Goal: Task Accomplishment & Management: Manage account settings

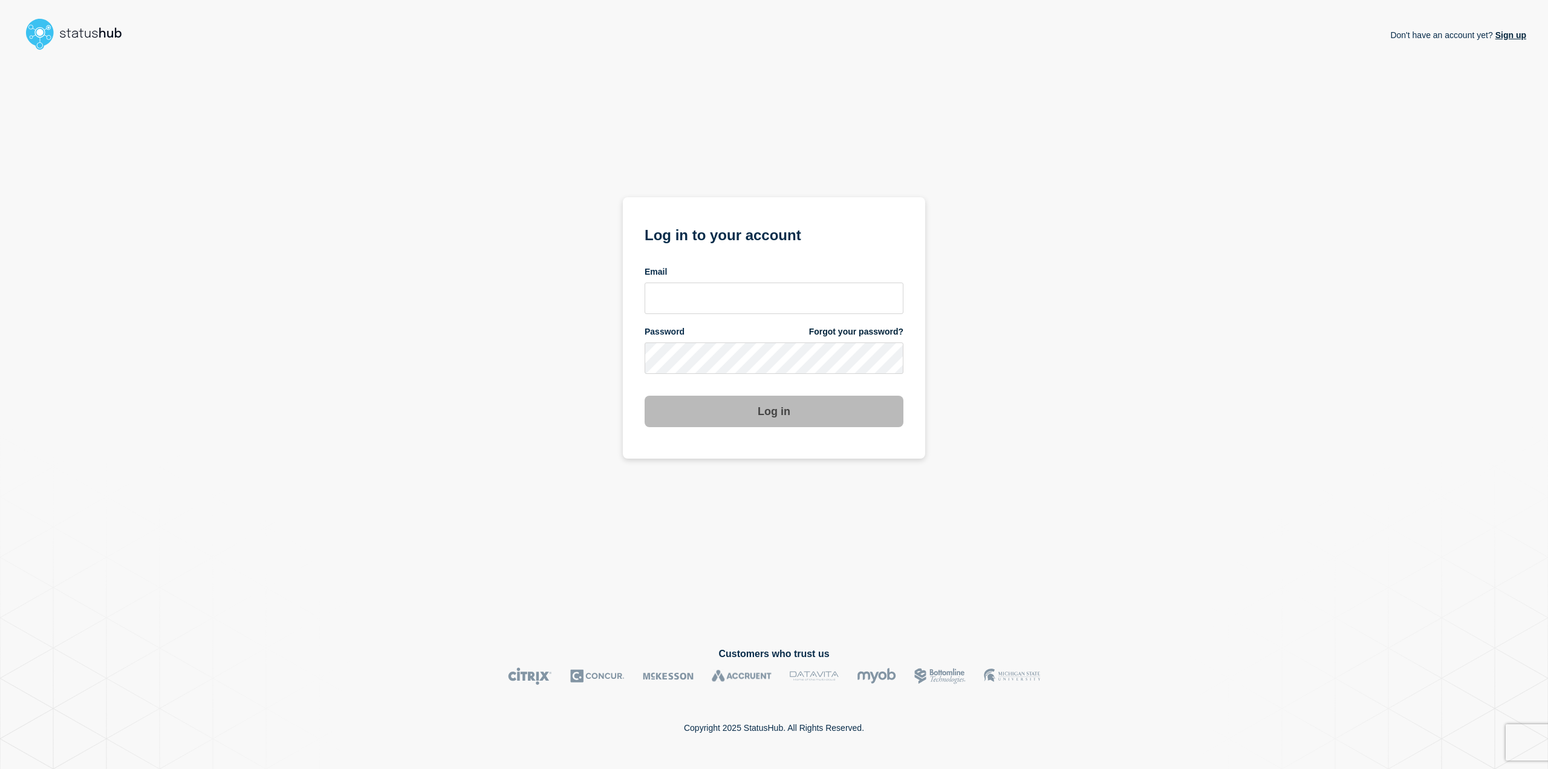
click at [745, 282] on div "Email" at bounding box center [774, 290] width 259 height 48
click at [745, 286] on input "email input" at bounding box center [774, 297] width 259 height 31
type input "steven.boulalas@acumatica.com"
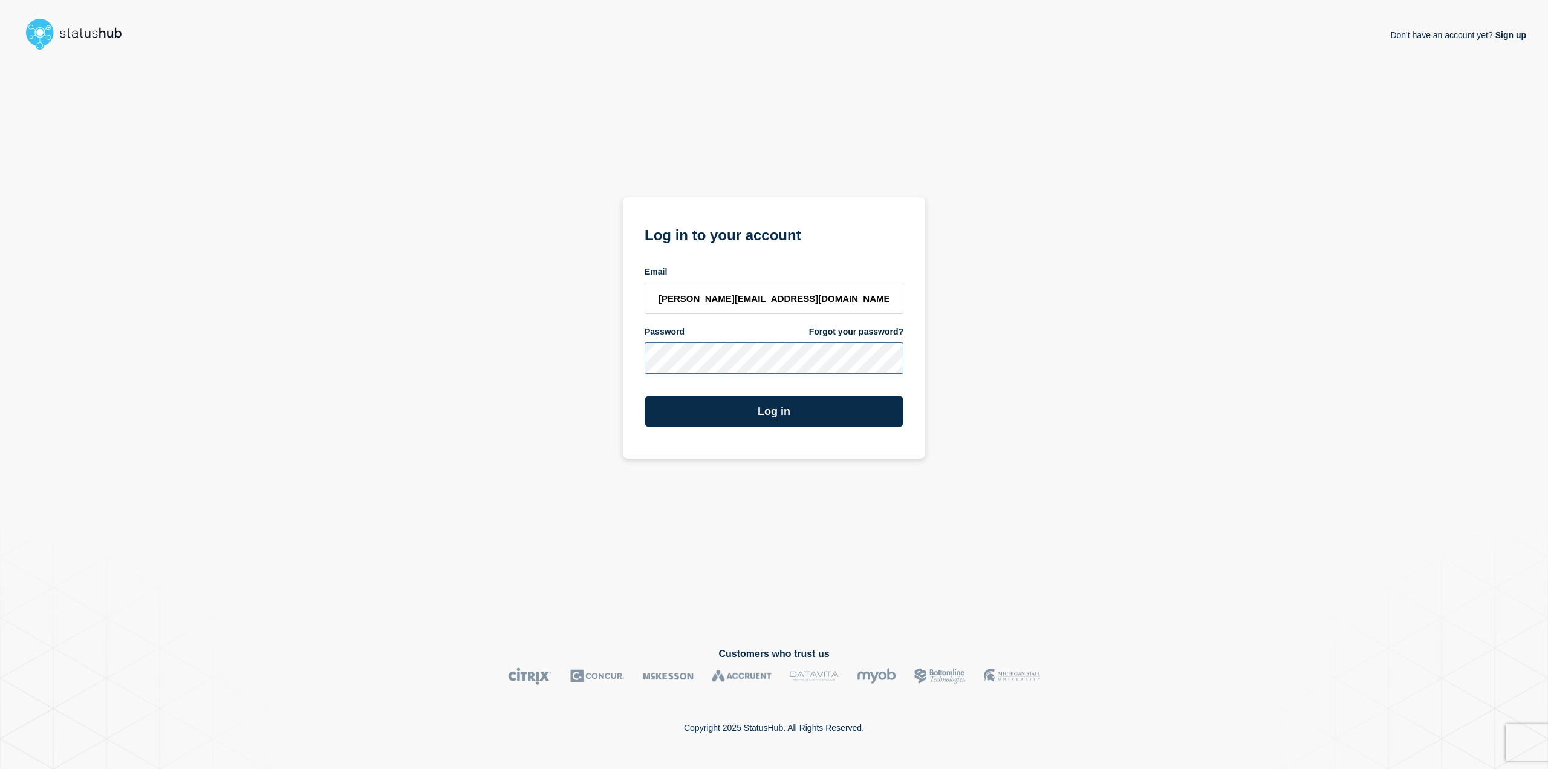
click at [645, 396] on button "Log in" at bounding box center [774, 411] width 259 height 31
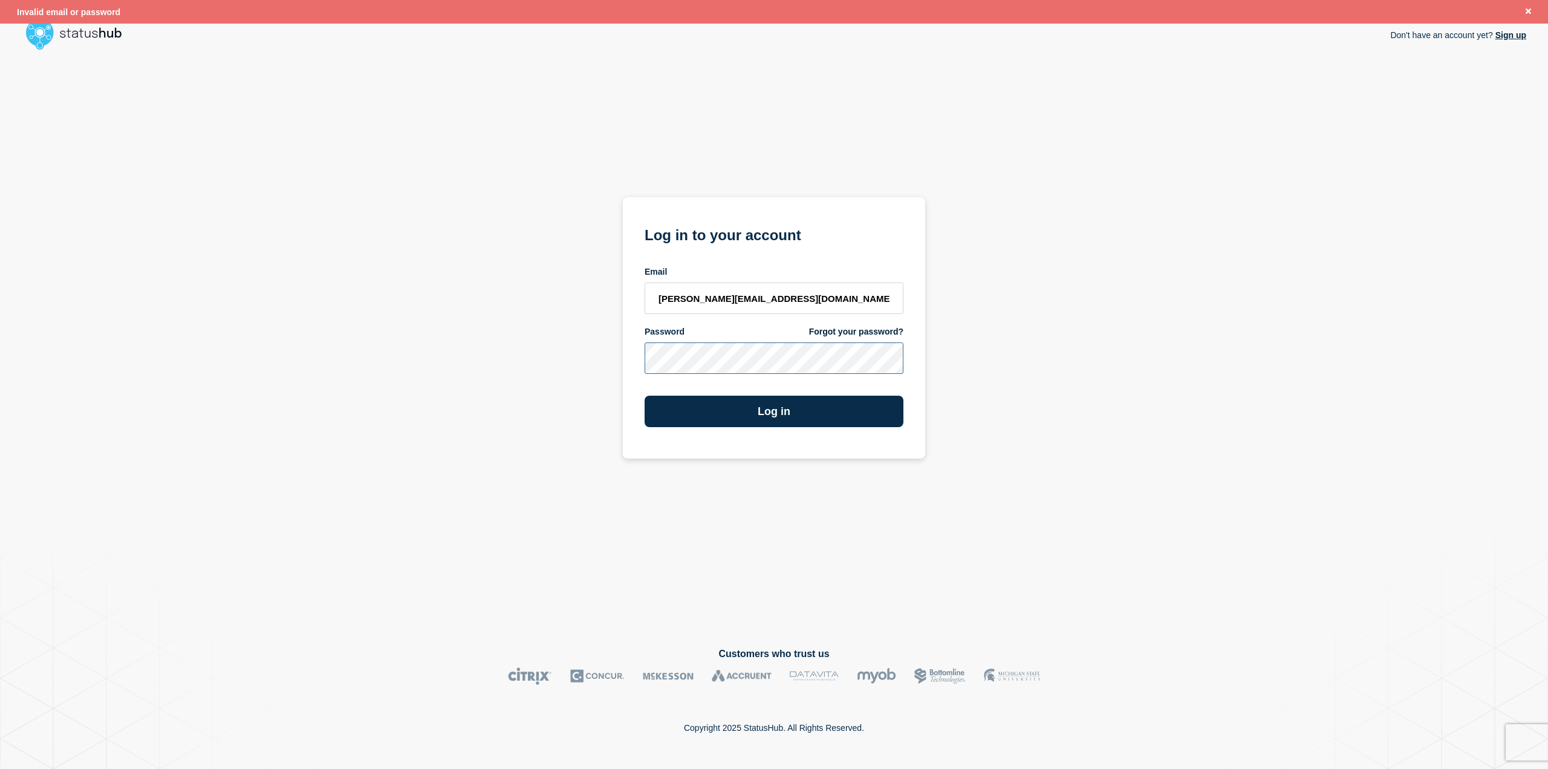
click at [405, 308] on div "Don't have an account yet? Sign up Log in to your account Email steven.boulalas…" at bounding box center [774, 341] width 1505 height 573
click at [645, 396] on button "Log in" at bounding box center [774, 411] width 259 height 31
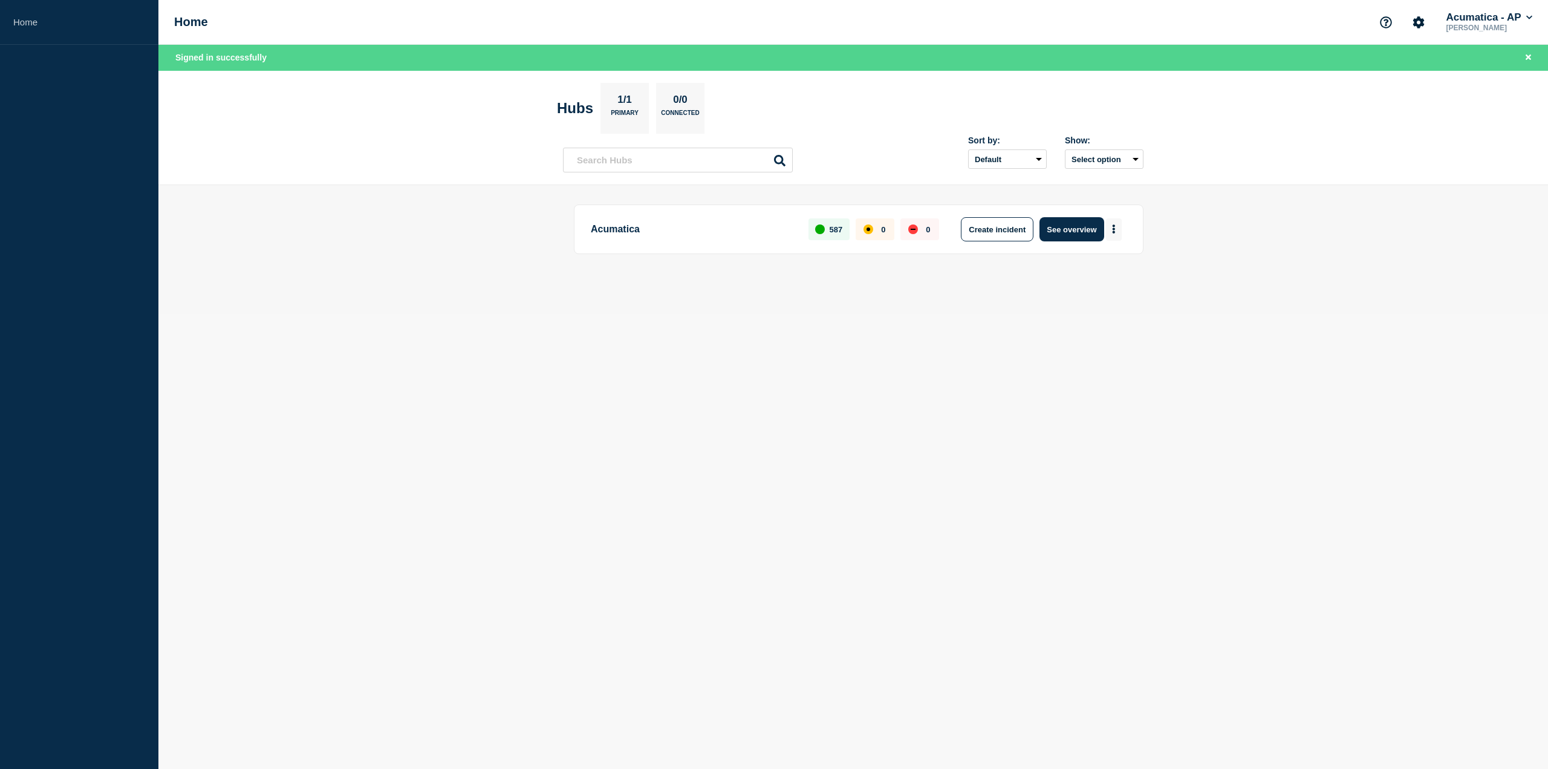
click at [1118, 226] on button "More actions" at bounding box center [1114, 229] width 16 height 22
click at [1074, 229] on button "See overview" at bounding box center [1072, 229] width 64 height 24
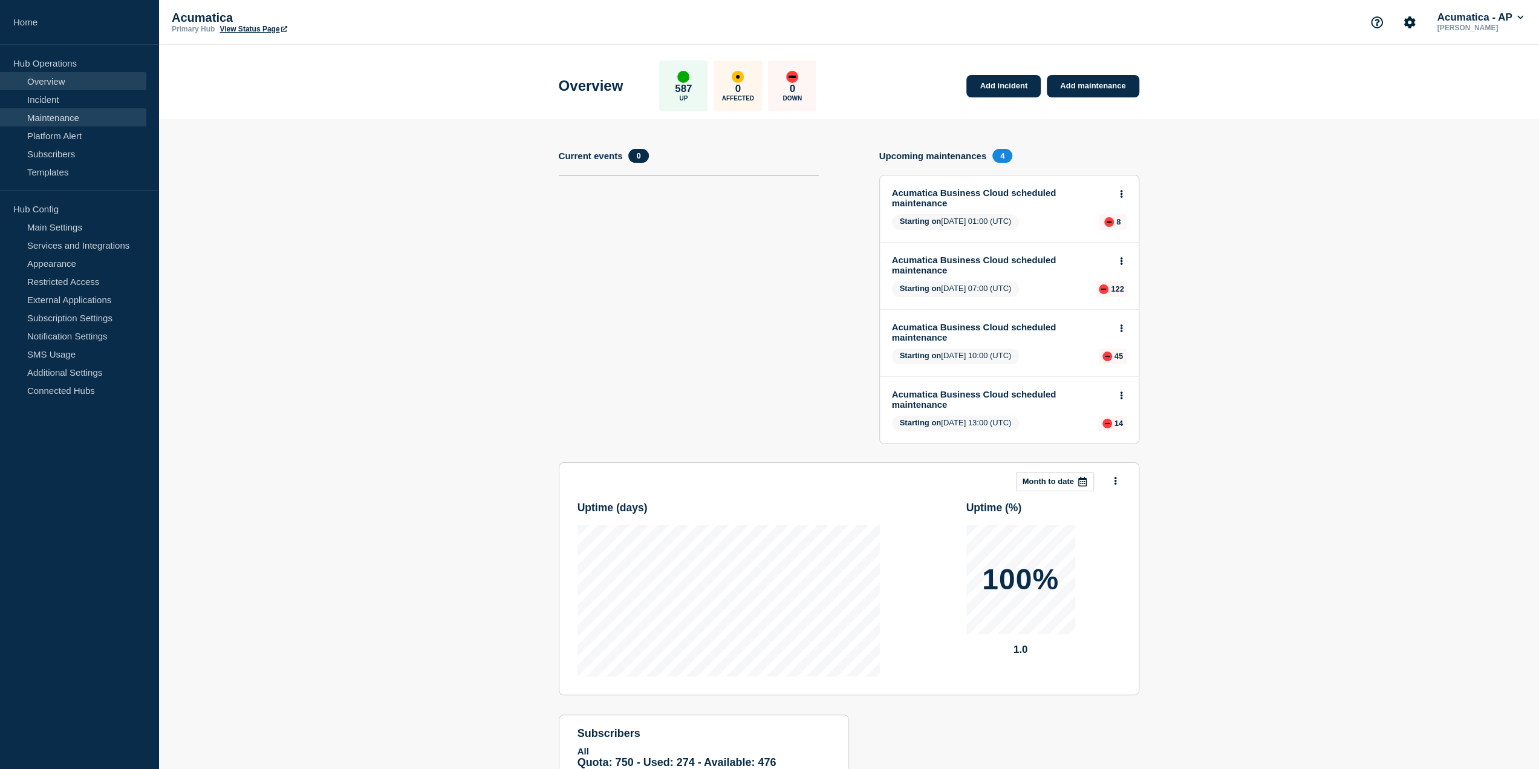
click at [90, 125] on link "Maintenance" at bounding box center [73, 117] width 146 height 18
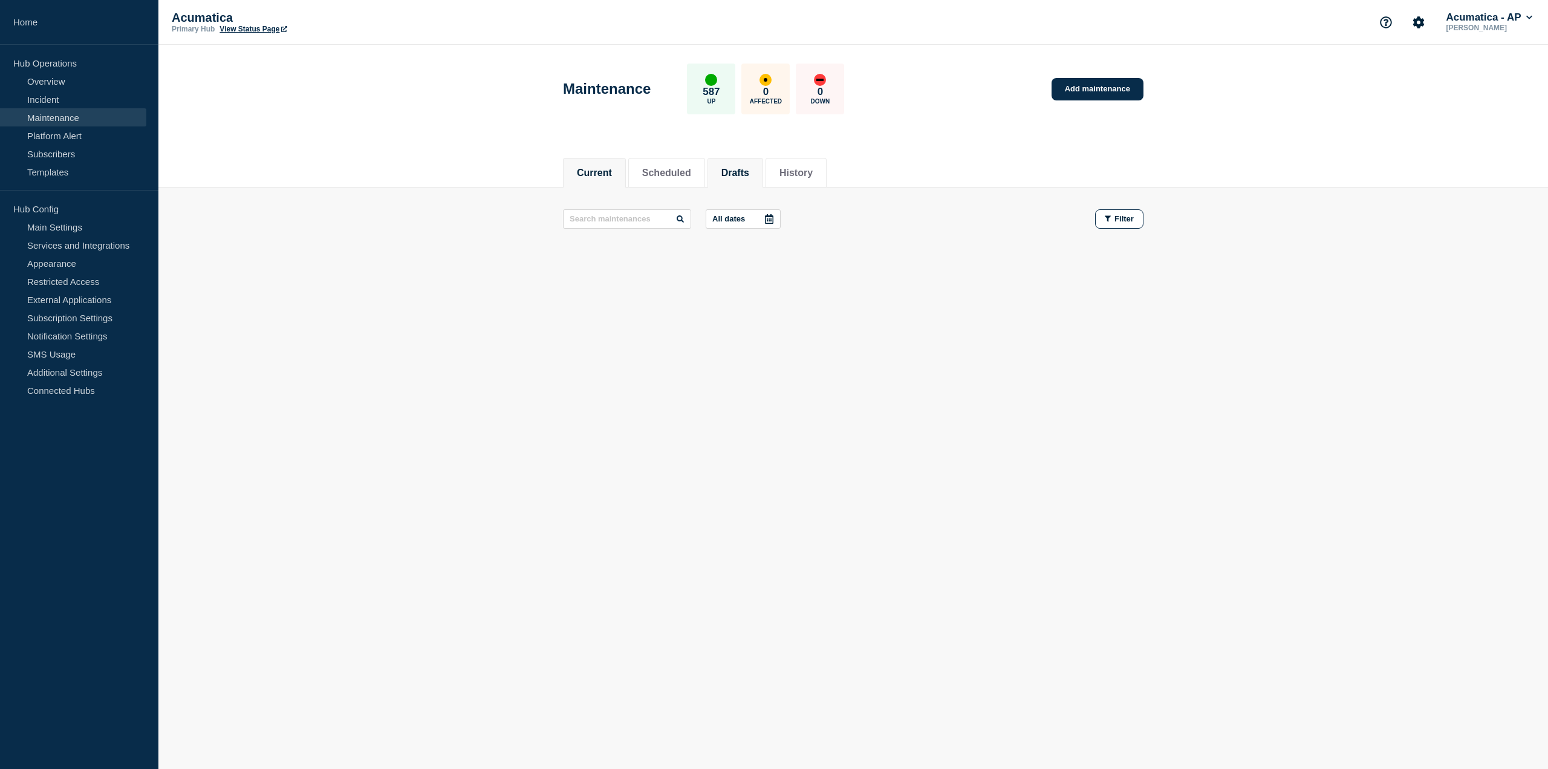
click at [729, 171] on li "Drafts" at bounding box center [736, 173] width 56 height 30
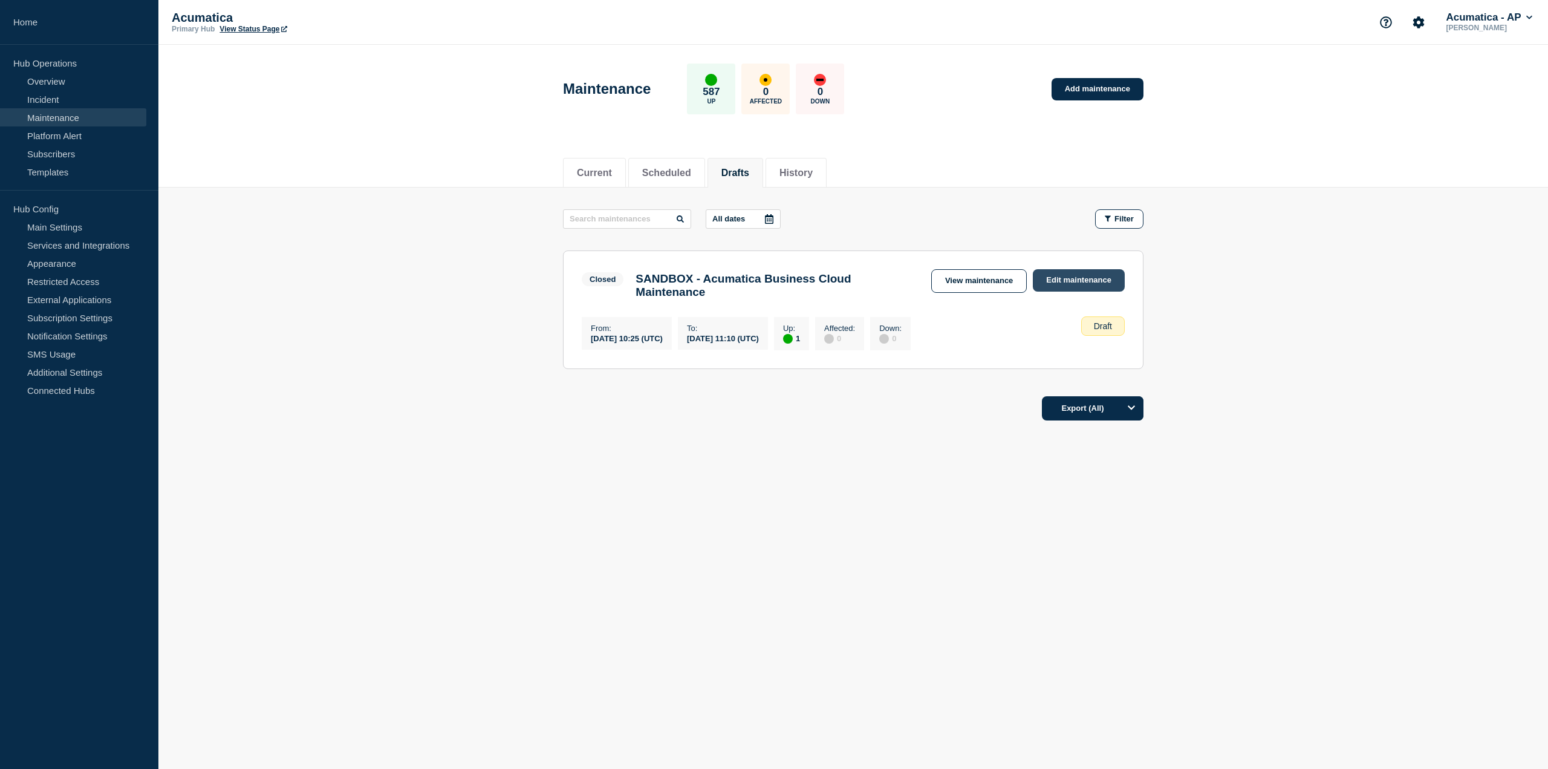
click at [1048, 269] on link "Edit maintenance" at bounding box center [1079, 280] width 92 height 22
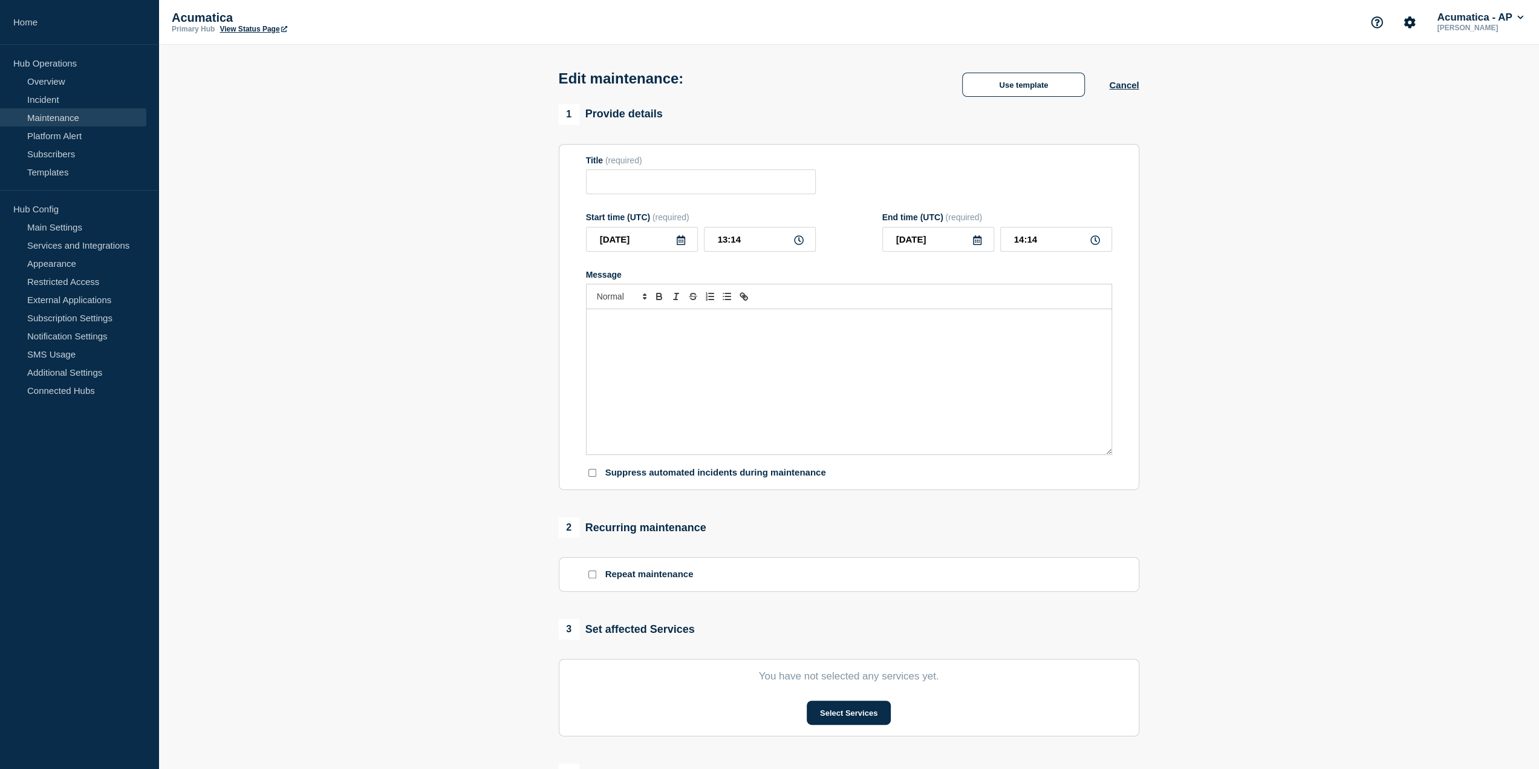
click at [1058, 284] on div "Message" at bounding box center [849, 363] width 526 height 186
type input "SANDBOX - Acumatica Business Cloud Maintenance"
type input "[DATE]"
type input "10:25"
type input "[DATE]"
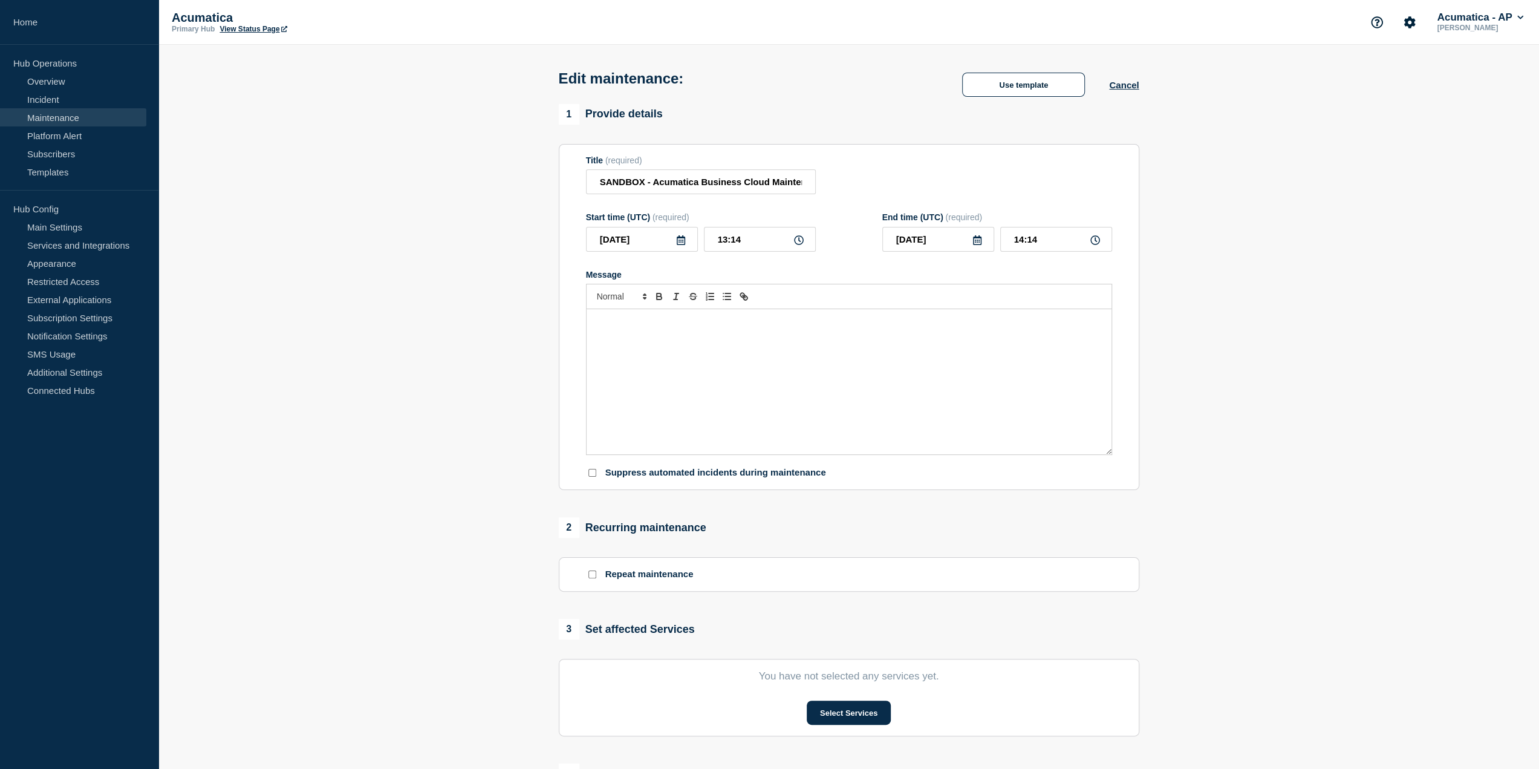
type input "11:10"
checkbox input "false"
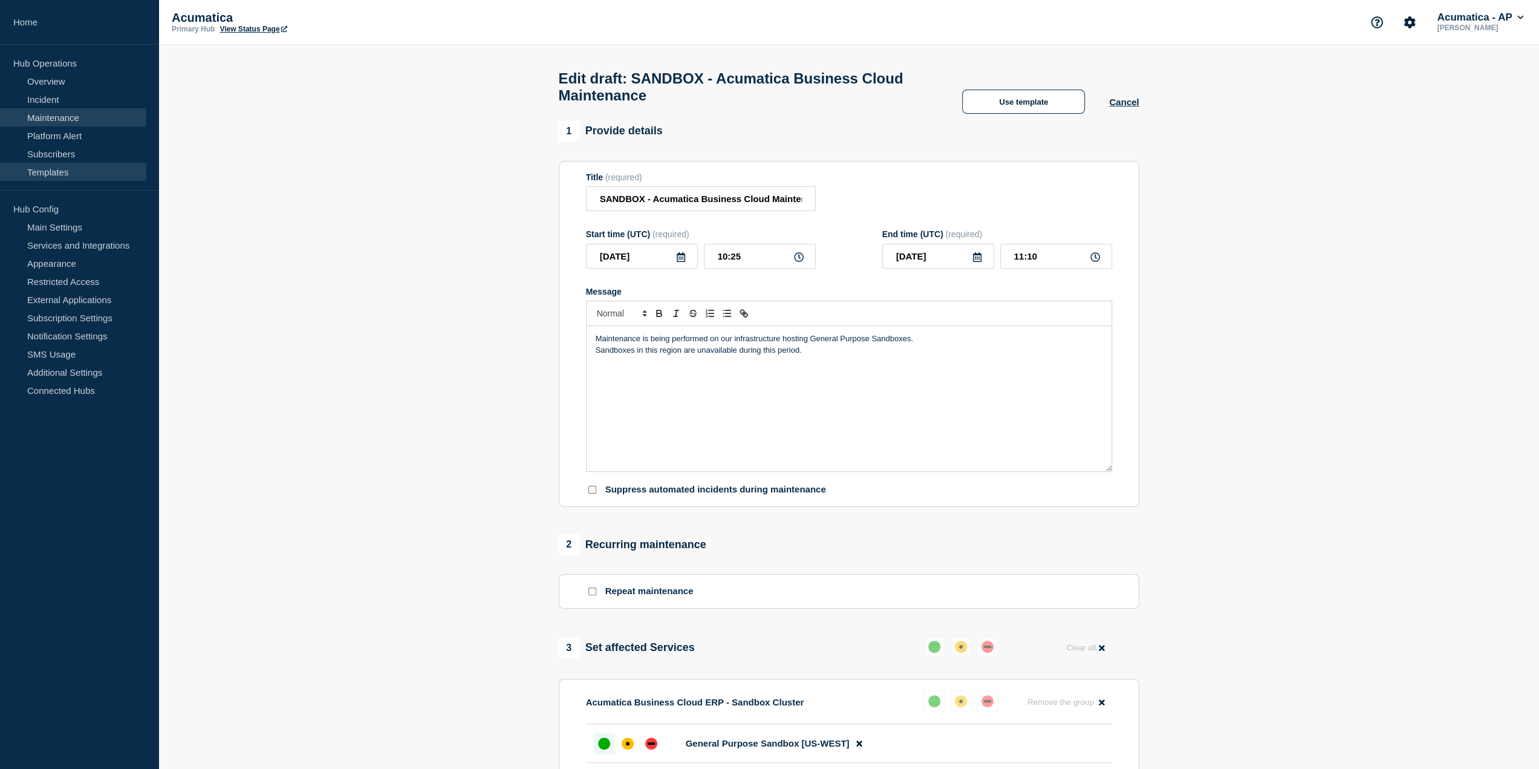
click at [123, 174] on link "Templates" at bounding box center [73, 172] width 146 height 18
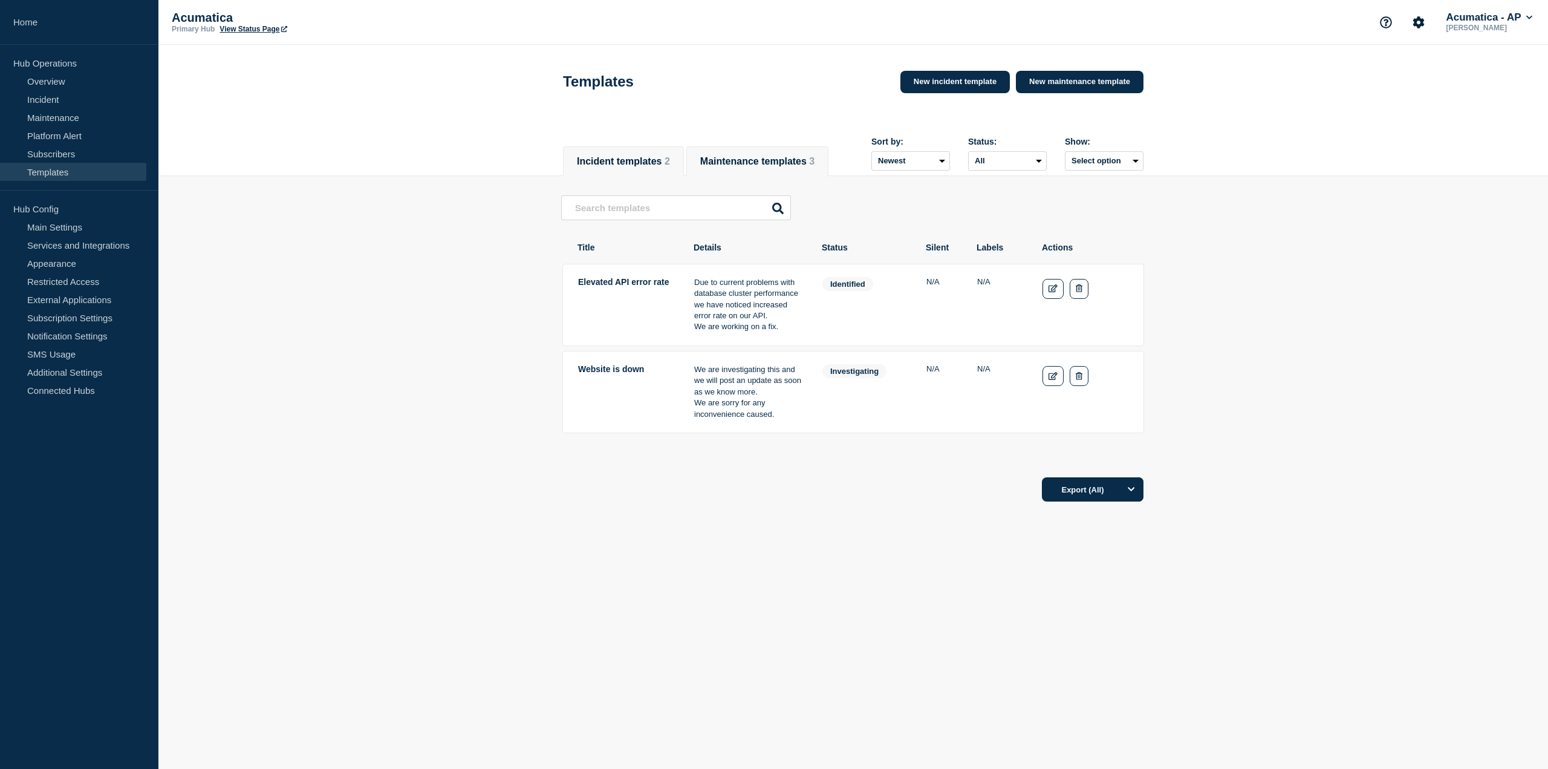
click at [729, 156] on button "Maintenance templates 3" at bounding box center [757, 161] width 114 height 11
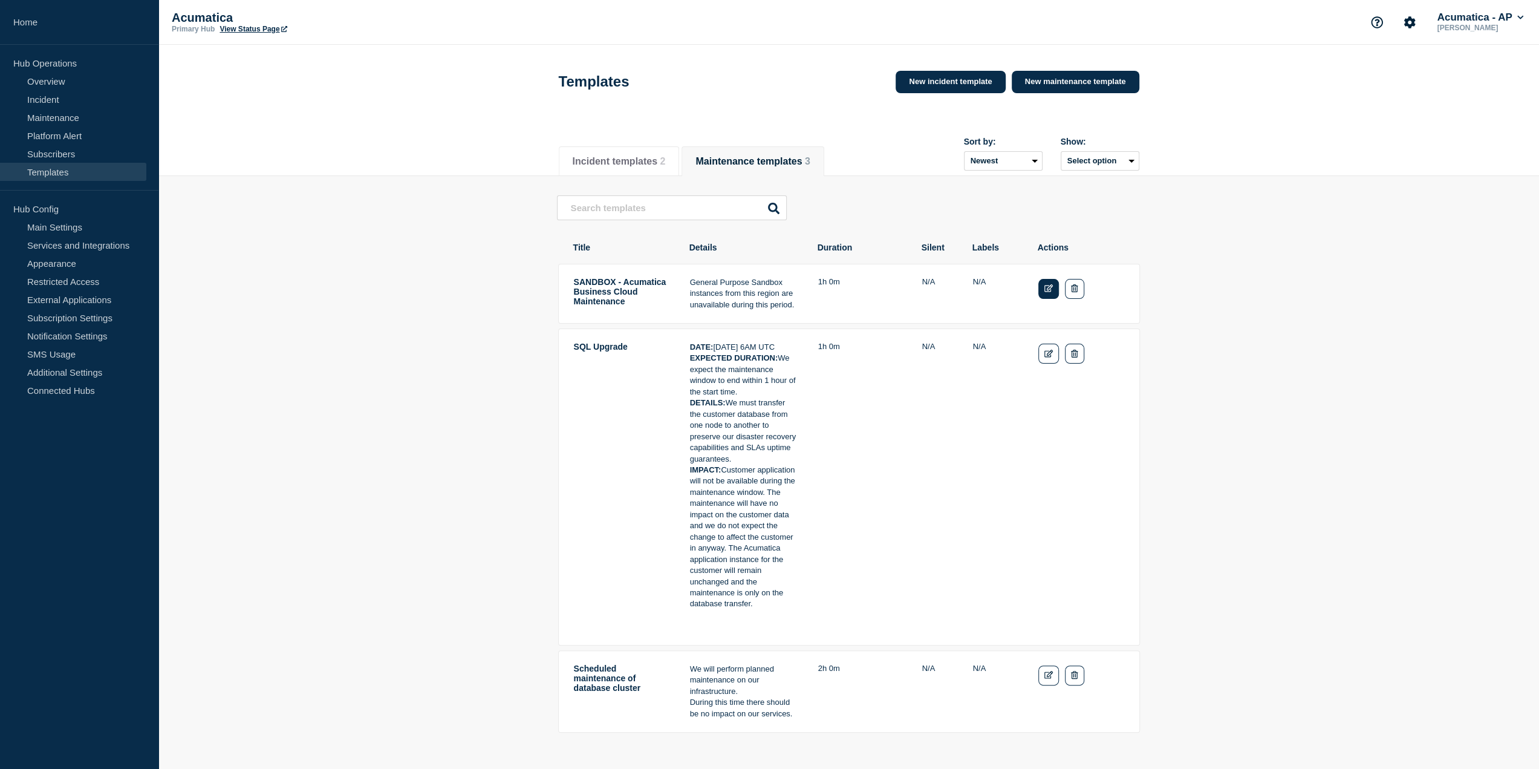
click at [1058, 292] on link "Edit" at bounding box center [1049, 289] width 21 height 20
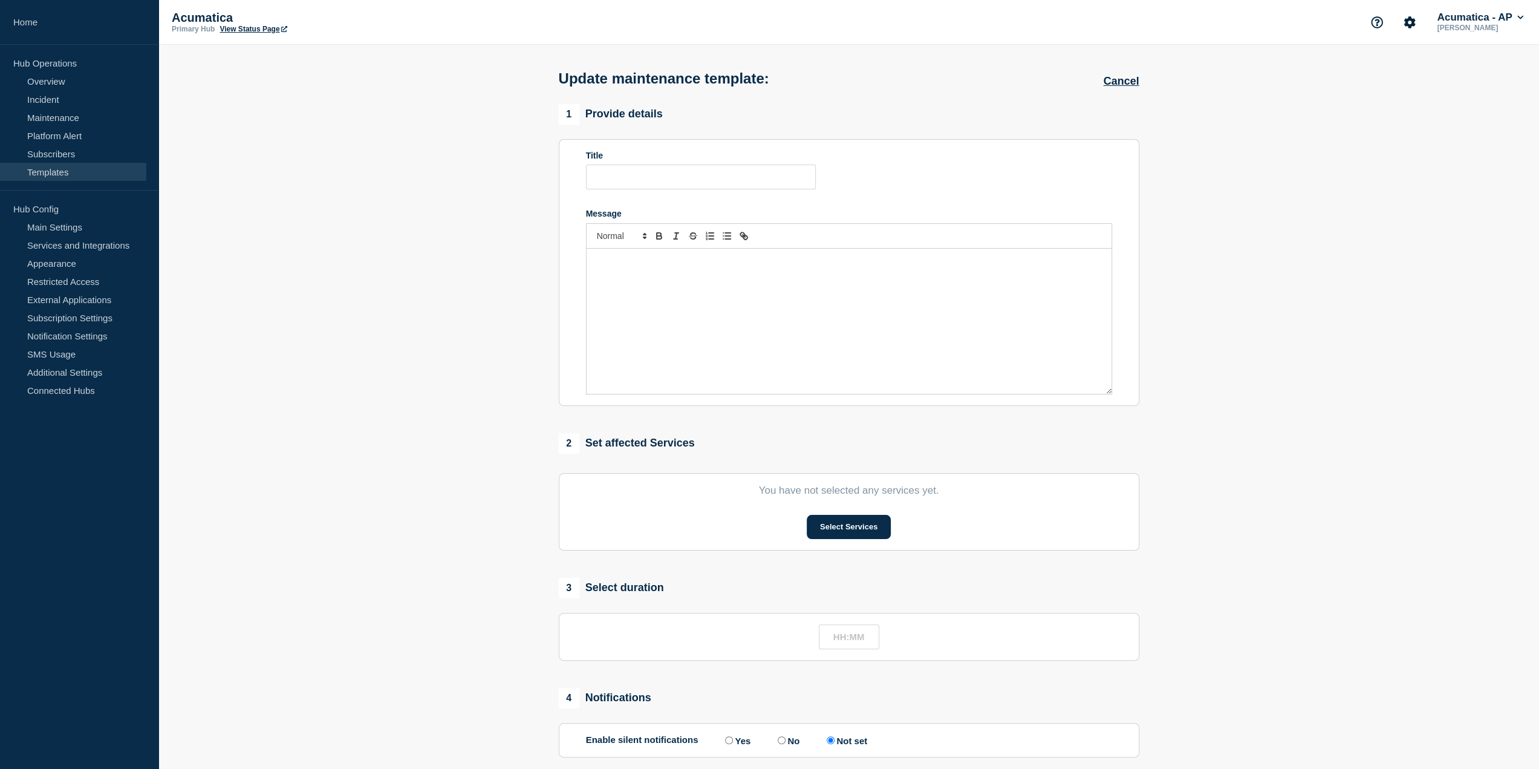
type input "SANDBOX - Acumatica Business Cloud Maintenance"
type input "01:00"
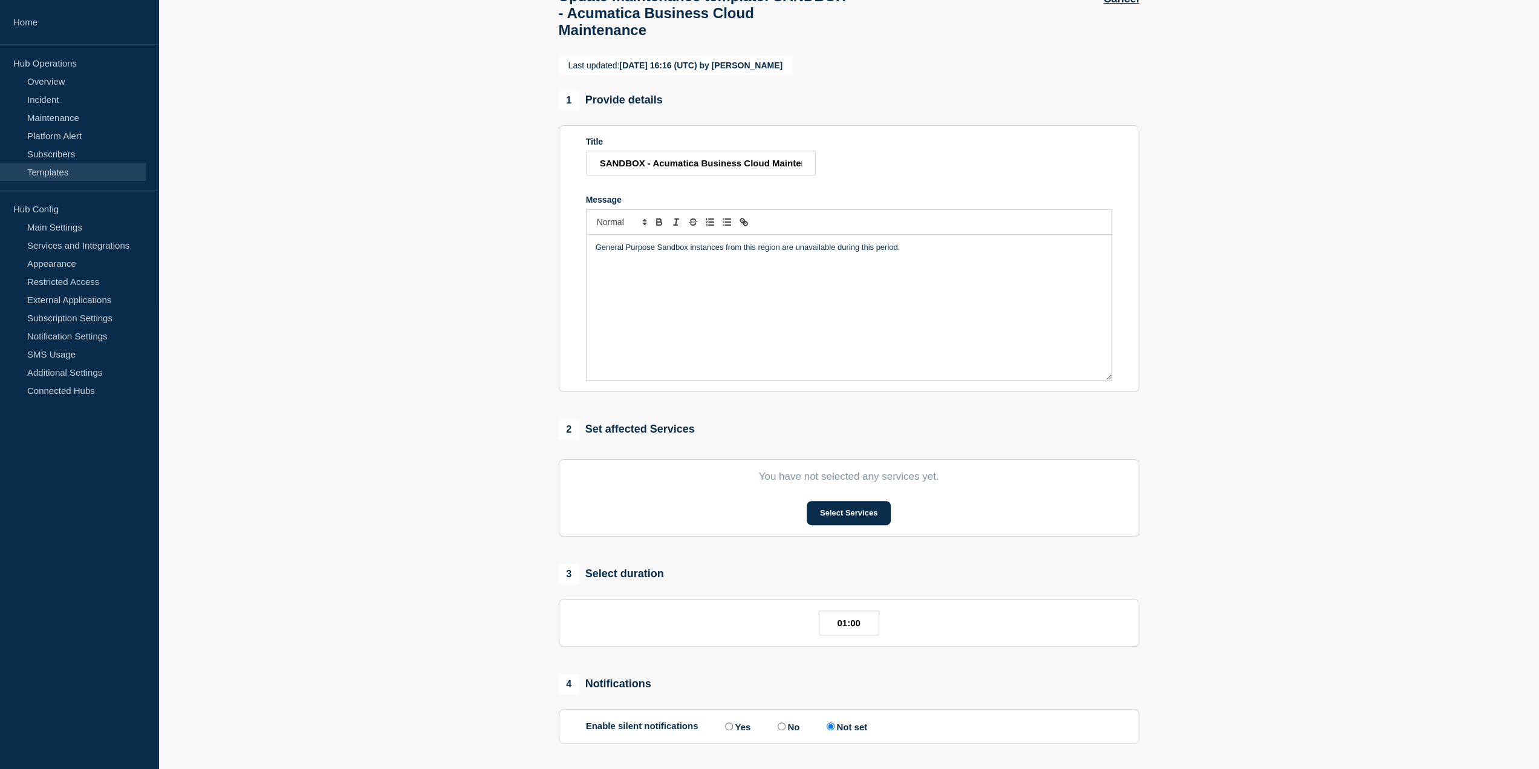
scroll to position [53, 0]
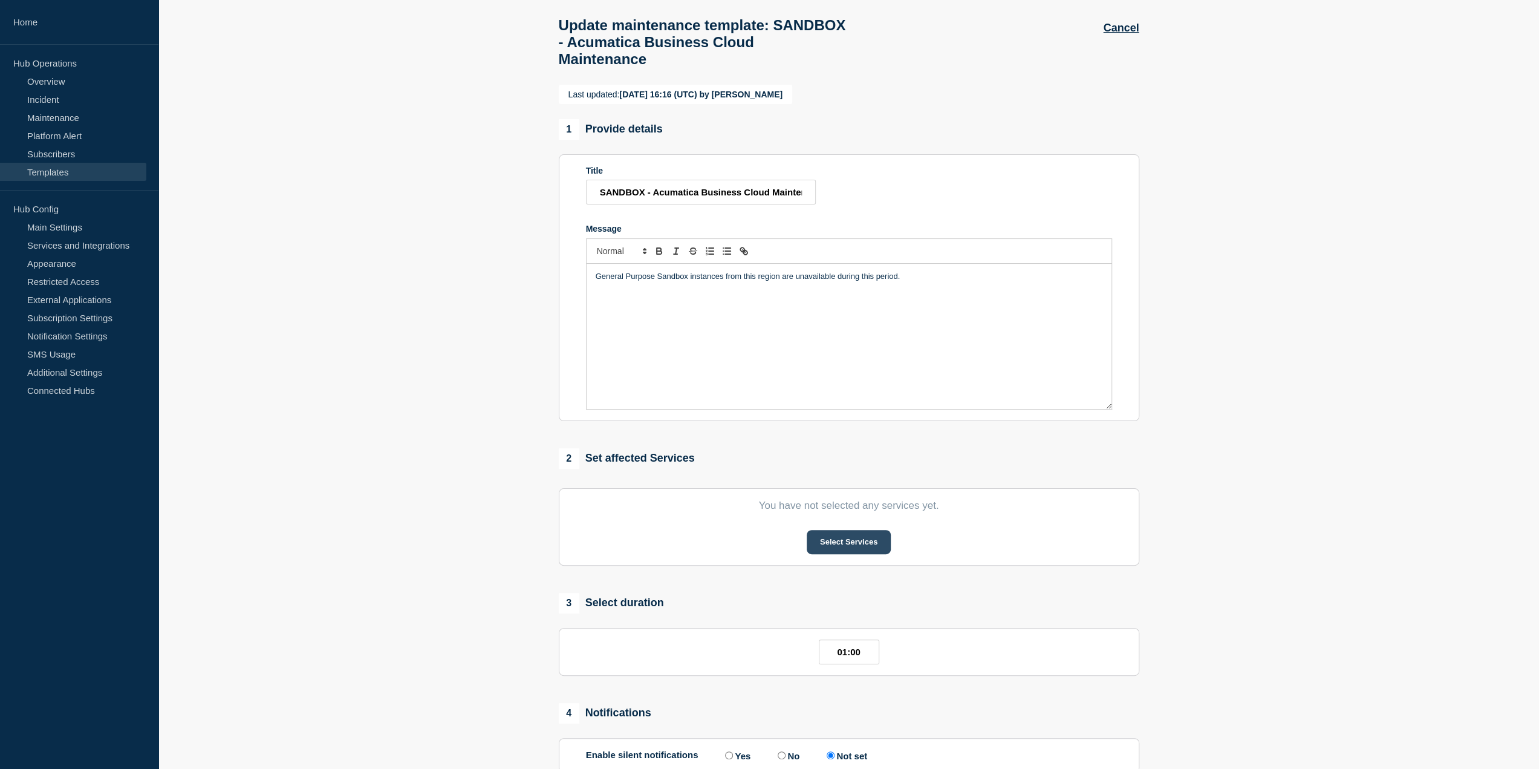
click at [840, 543] on button "Select Services" at bounding box center [849, 542] width 84 height 24
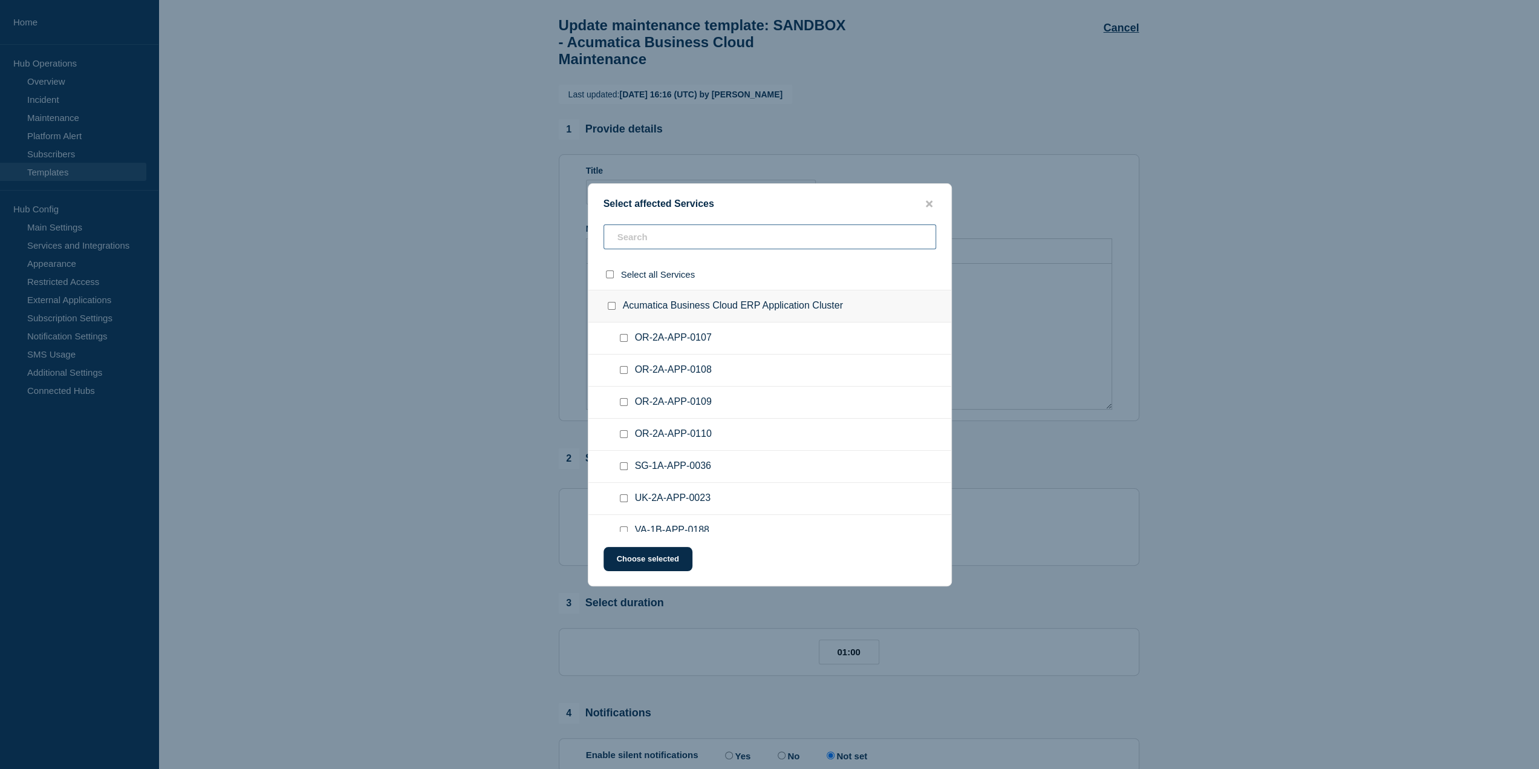
click at [879, 243] on input "text" at bounding box center [770, 236] width 333 height 25
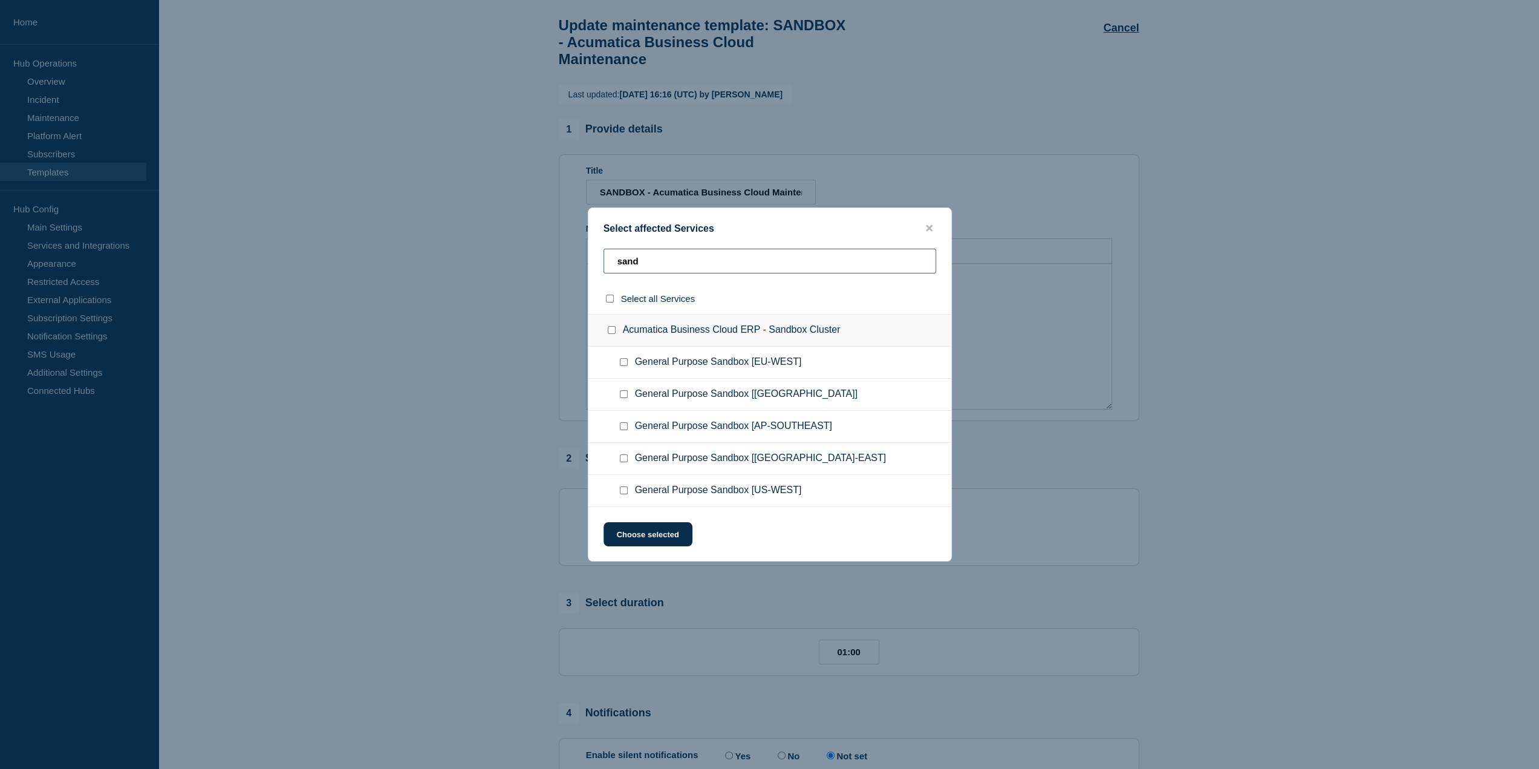
type input "sand"
click at [927, 234] on div "Select affected Services" at bounding box center [770, 228] width 363 height 11
click at [928, 230] on icon "close button" at bounding box center [929, 228] width 7 height 7
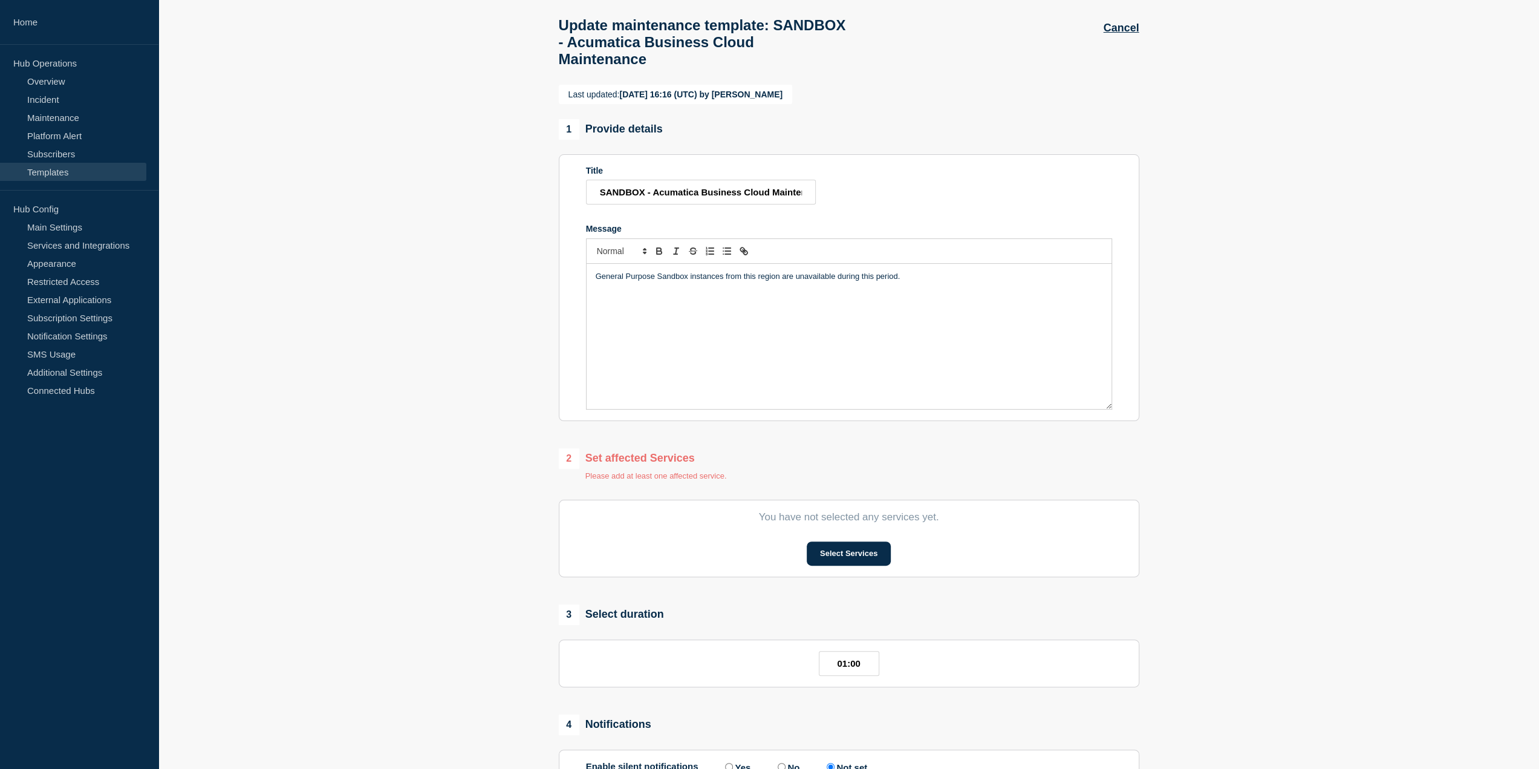
click at [1194, 595] on section "Last updated: [DATE] 16:16 (UTC) by [PERSON_NAME] 1 Provide details Title SANDB…" at bounding box center [848, 511] width 1381 height 852
drag, startPoint x: 959, startPoint y: 523, endPoint x: 763, endPoint y: 524, distance: 196.0
click at [763, 523] on p "You have not selected any services yet." at bounding box center [849, 517] width 526 height 12
drag, startPoint x: 757, startPoint y: 524, endPoint x: 944, endPoint y: 536, distance: 186.7
click at [944, 536] on section "You have not selected any services yet. Select Services" at bounding box center [849, 538] width 581 height 77
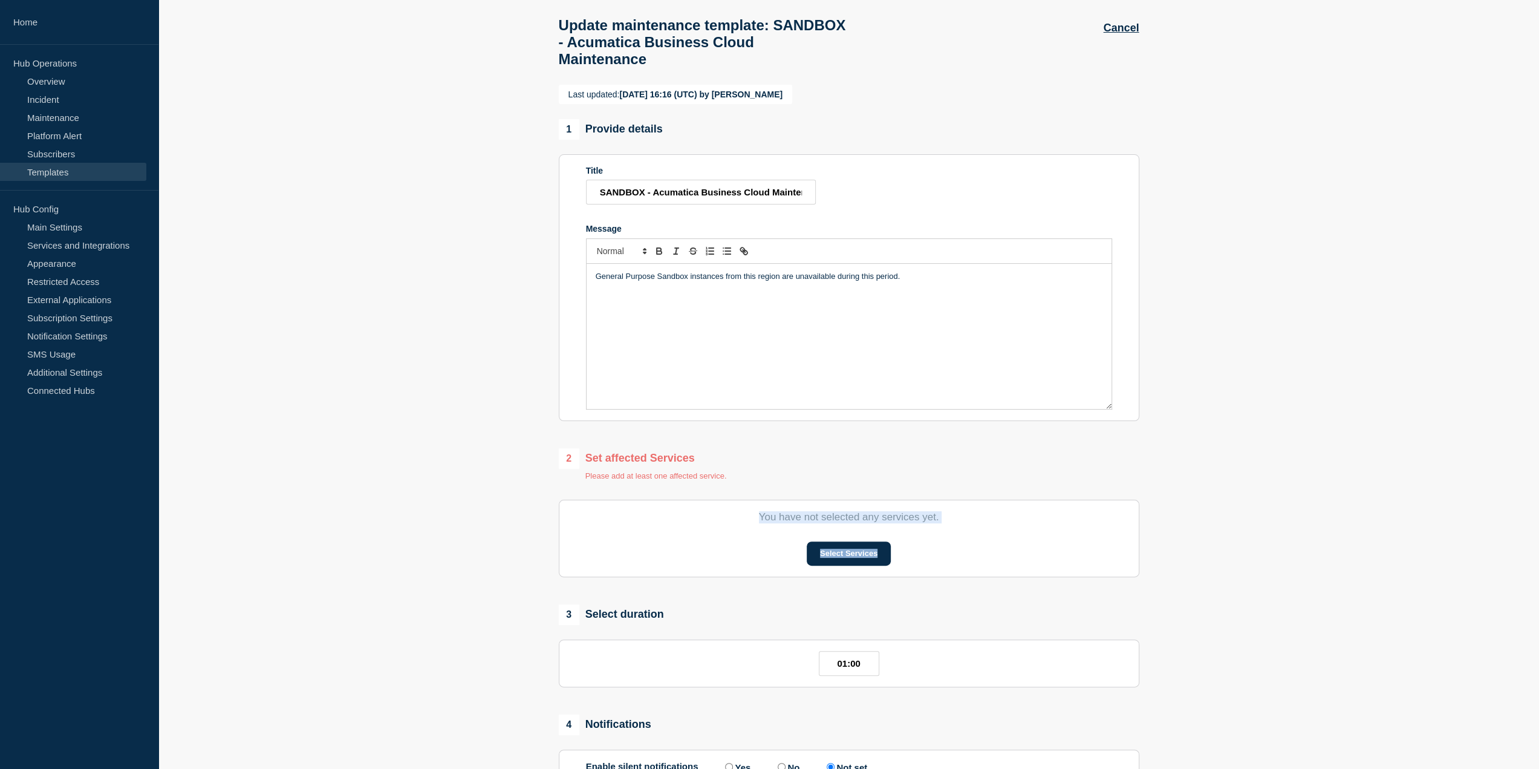
click at [944, 535] on section "You have not selected any services yet. Select Services" at bounding box center [849, 538] width 581 height 77
drag, startPoint x: 947, startPoint y: 523, endPoint x: 758, endPoint y: 522, distance: 188.7
click at [758, 522] on p "You have not selected any services yet." at bounding box center [849, 517] width 526 height 12
drag, startPoint x: 758, startPoint y: 522, endPoint x: 945, endPoint y: 521, distance: 186.9
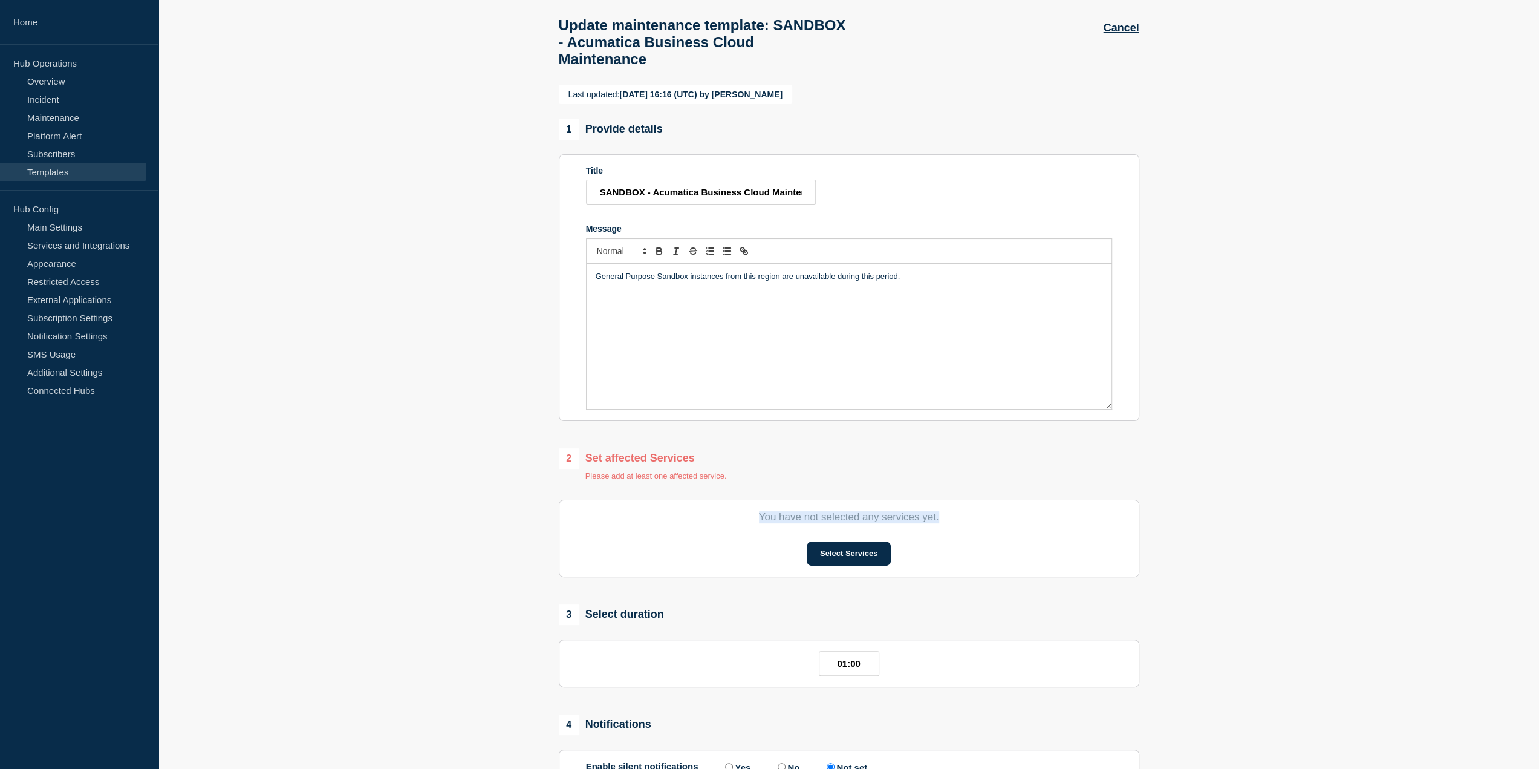
click at [945, 521] on p "You have not selected any services yet." at bounding box center [849, 517] width 526 height 12
drag, startPoint x: 945, startPoint y: 521, endPoint x: 763, endPoint y: 521, distance: 182.7
click at [763, 521] on p "You have not selected any services yet." at bounding box center [849, 517] width 526 height 12
drag, startPoint x: 763, startPoint y: 521, endPoint x: 752, endPoint y: 521, distance: 10.3
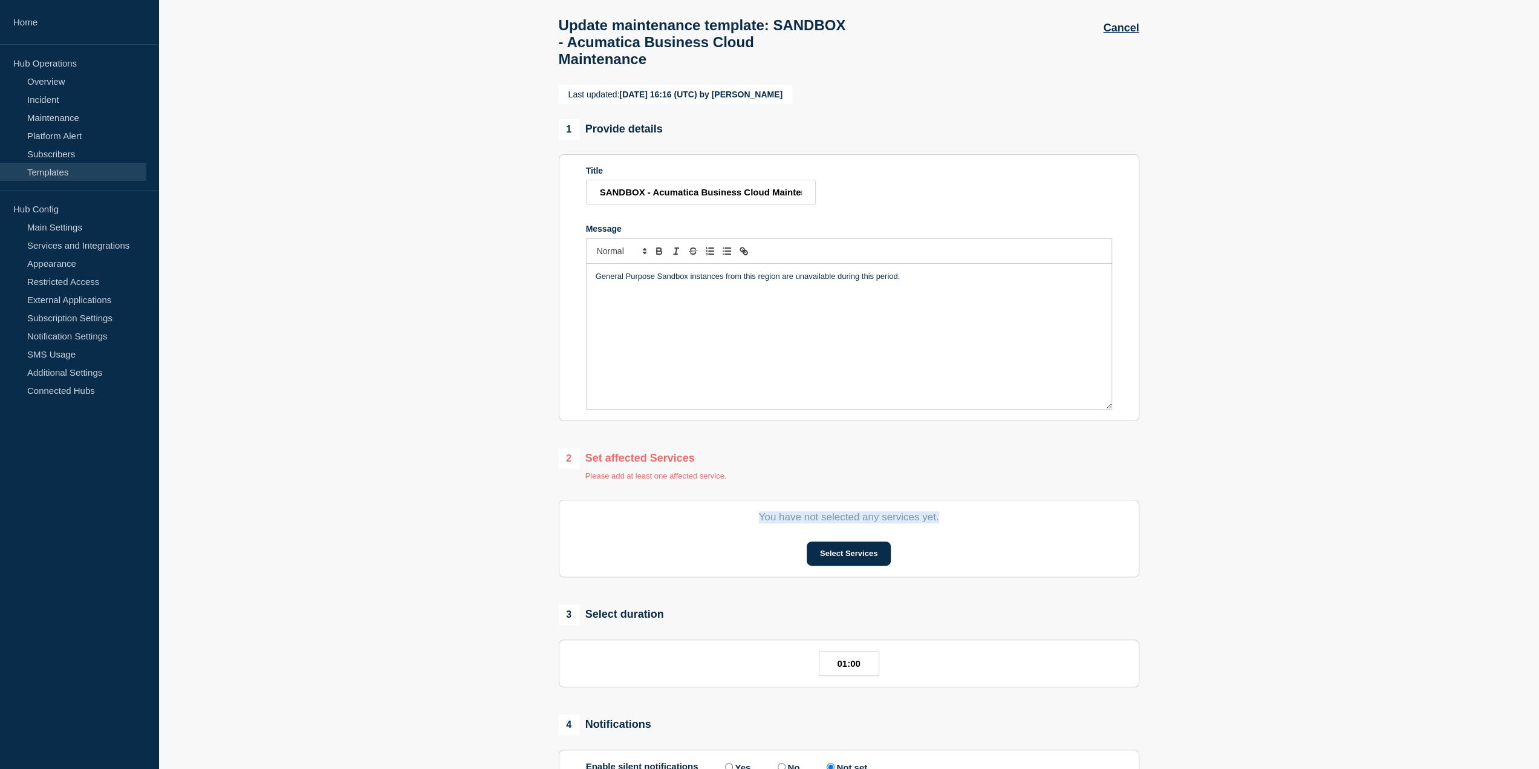
click at [762, 521] on p "You have not selected any services yet." at bounding box center [849, 517] width 526 height 12
click at [752, 521] on p "You have not selected any services yet." at bounding box center [849, 517] width 526 height 12
drag, startPoint x: 752, startPoint y: 521, endPoint x: 958, endPoint y: 528, distance: 206.4
click at [958, 523] on p "You have not selected any services yet." at bounding box center [849, 517] width 526 height 12
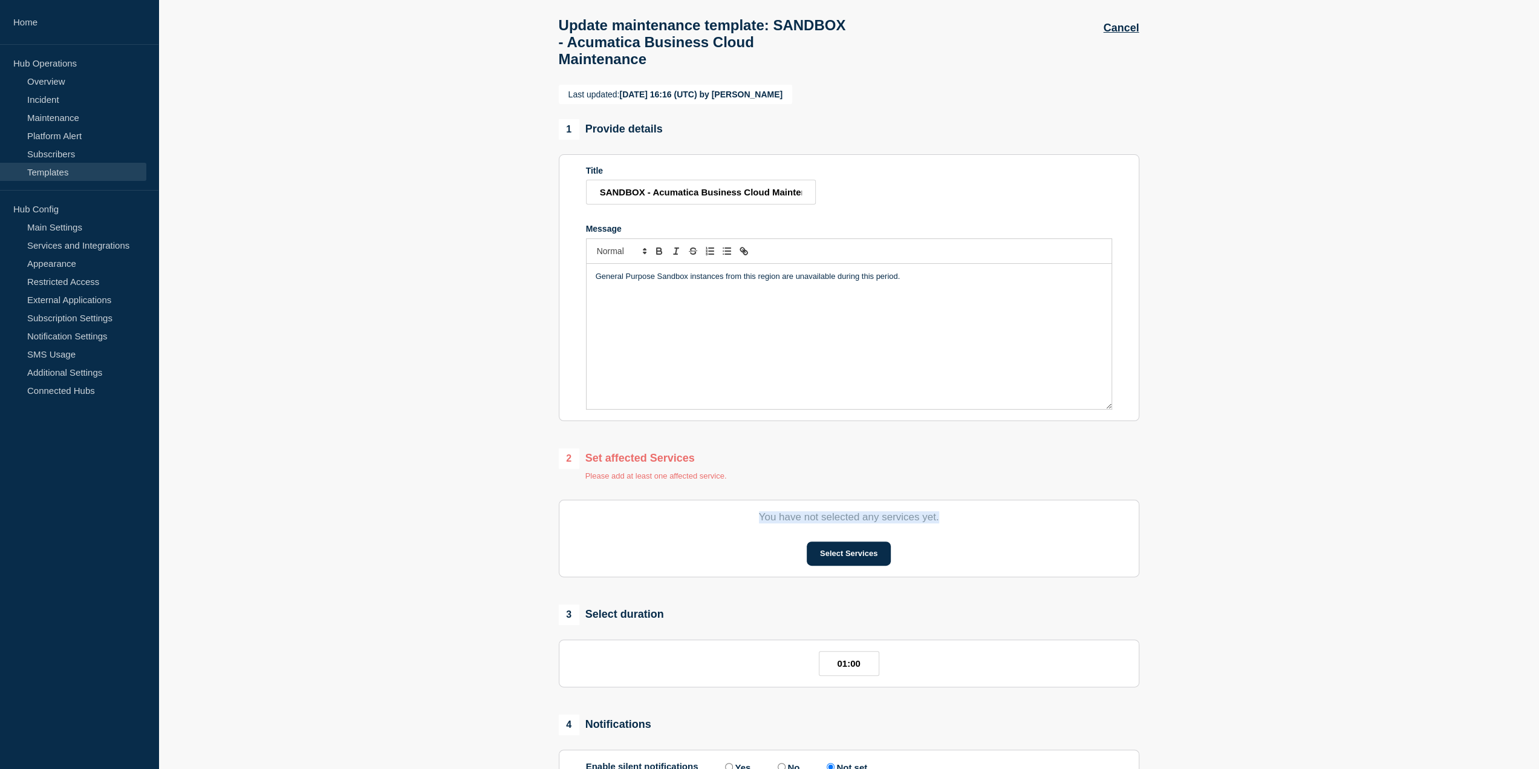
drag, startPoint x: 958, startPoint y: 528, endPoint x: 765, endPoint y: 507, distance: 194.1
click at [765, 507] on div "2 Set affected Services Please add at least one affected service. You have not …" at bounding box center [849, 512] width 581 height 129
click at [763, 510] on section "You have not selected any services yet. Select Services" at bounding box center [849, 538] width 581 height 77
click at [757, 517] on section "You have not selected any services yet. Select Services" at bounding box center [849, 538] width 581 height 77
drag, startPoint x: 757, startPoint y: 517, endPoint x: 948, endPoint y: 523, distance: 190.6
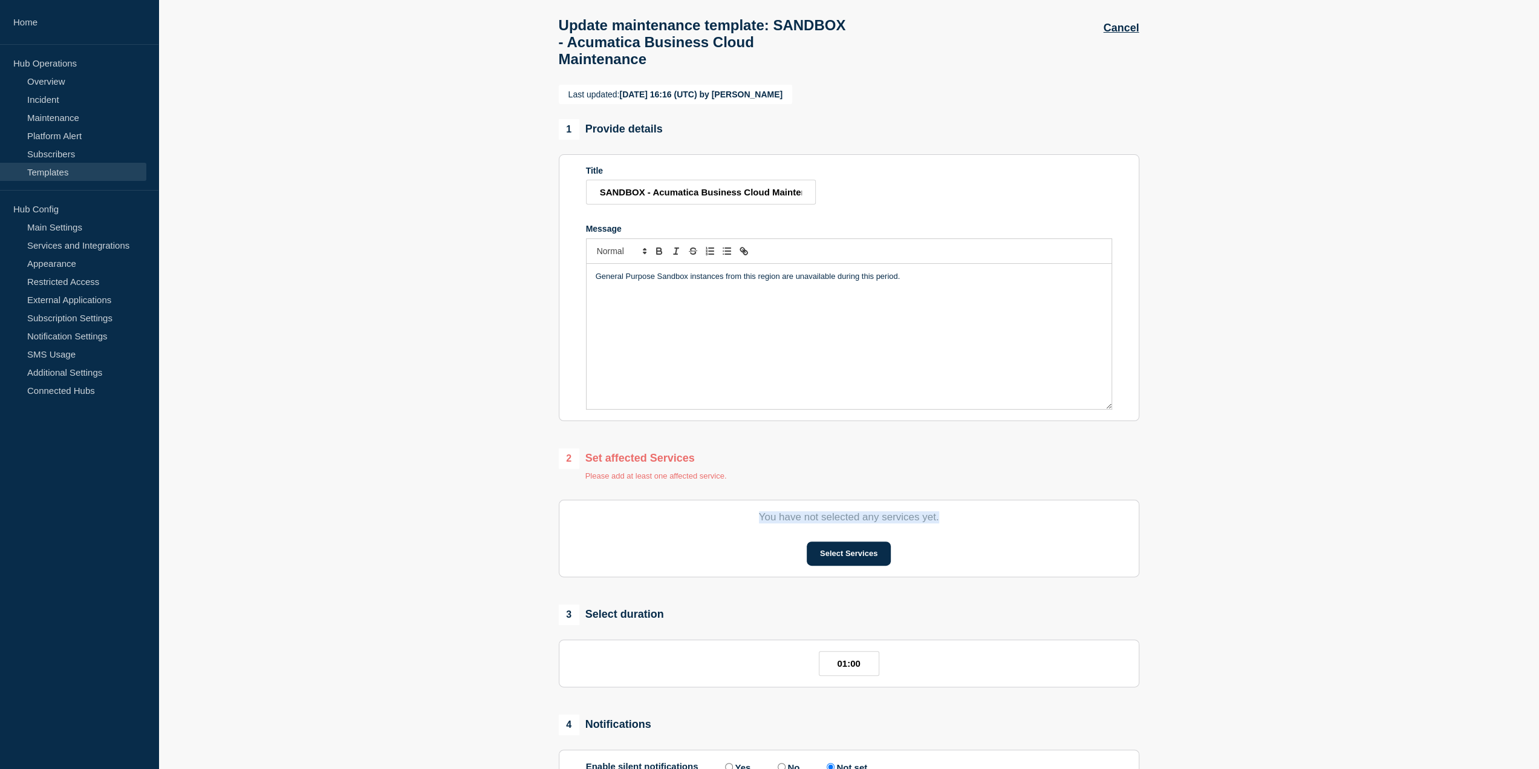
click at [948, 523] on section "You have not selected any services yet. Select Services" at bounding box center [849, 538] width 581 height 77
click at [948, 523] on p "You have not selected any services yet." at bounding box center [849, 517] width 526 height 12
drag, startPoint x: 948, startPoint y: 523, endPoint x: 758, endPoint y: 515, distance: 190.1
click at [758, 515] on section "You have not selected any services yet. Select Services" at bounding box center [849, 538] width 581 height 77
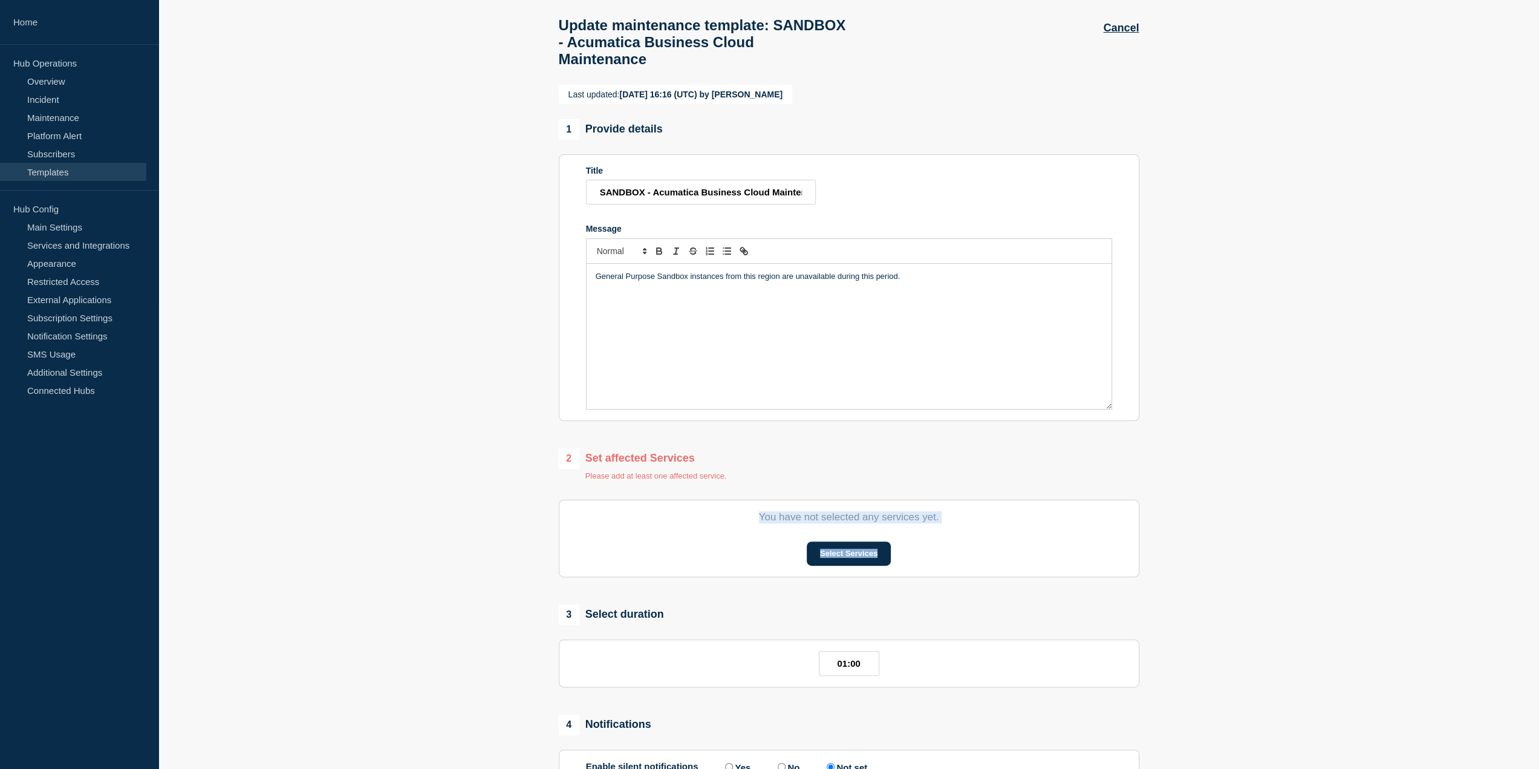
drag, startPoint x: 757, startPoint y: 518, endPoint x: 996, endPoint y: 541, distance: 240.0
click at [996, 541] on section "You have not selected any services yet. Select Services" at bounding box center [849, 538] width 581 height 77
drag, startPoint x: 992, startPoint y: 529, endPoint x: 771, endPoint y: 514, distance: 221.3
click at [771, 514] on section "You have not selected any services yet. Select Services" at bounding box center [849, 538] width 581 height 77
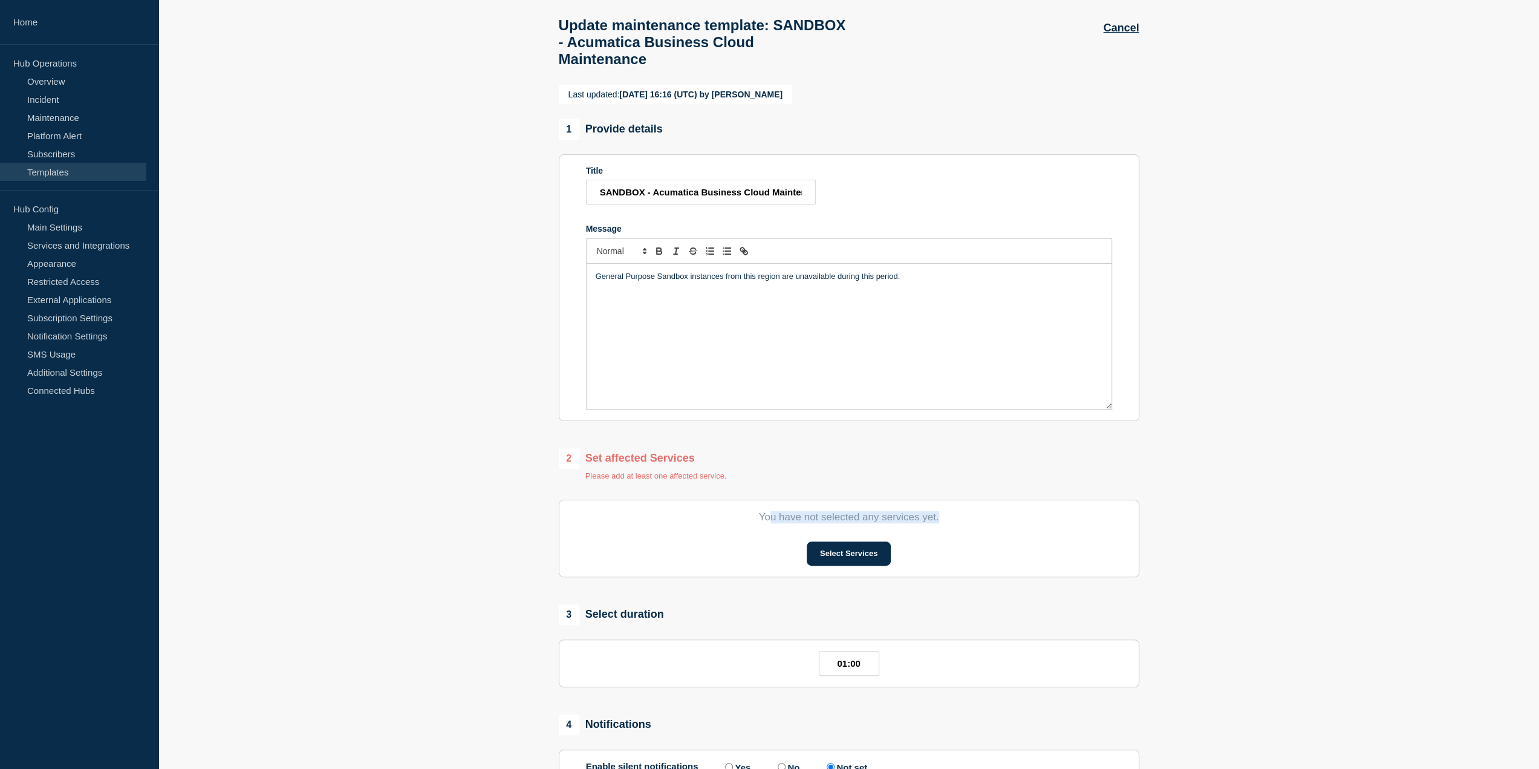
click at [771, 514] on section "You have not selected any services yet. Select Services" at bounding box center [849, 538] width 581 height 77
drag, startPoint x: 751, startPoint y: 521, endPoint x: 942, endPoint y: 529, distance: 191.3
click at [942, 523] on p "You have not selected any services yet." at bounding box center [849, 517] width 526 height 12
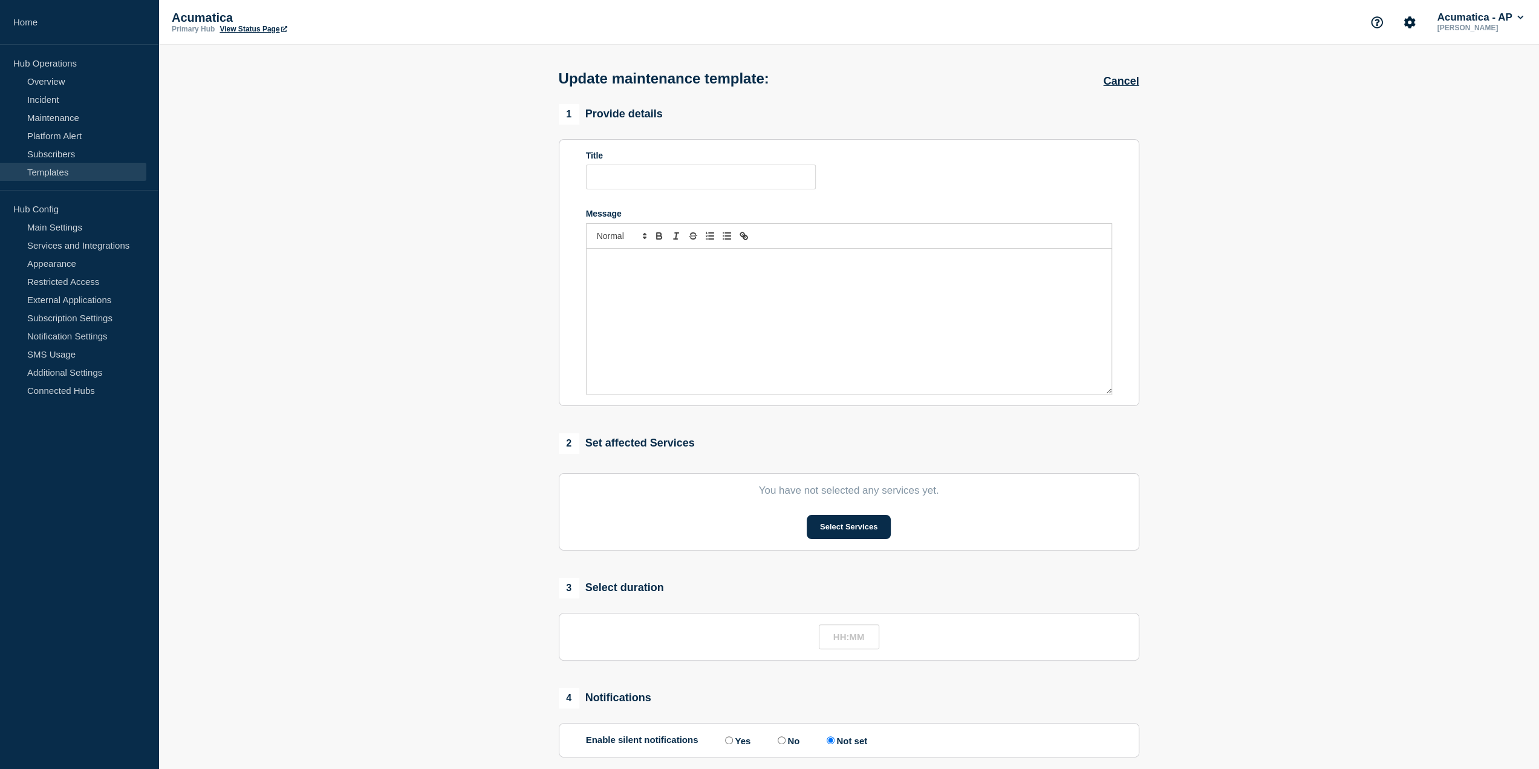
type input "SANDBOX - Acumatica Business Cloud Maintenance"
type input "01:00"
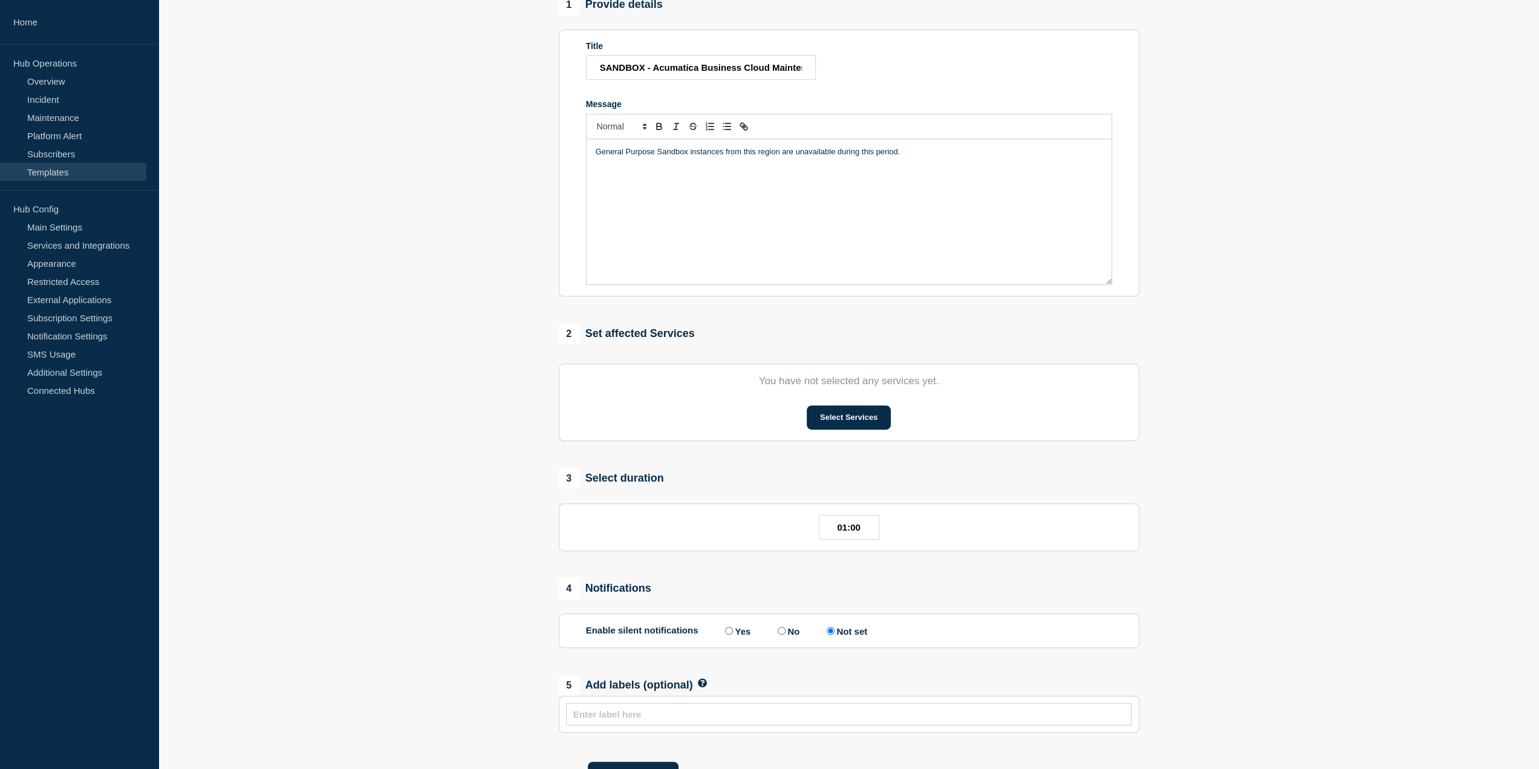
scroll to position [235, 0]
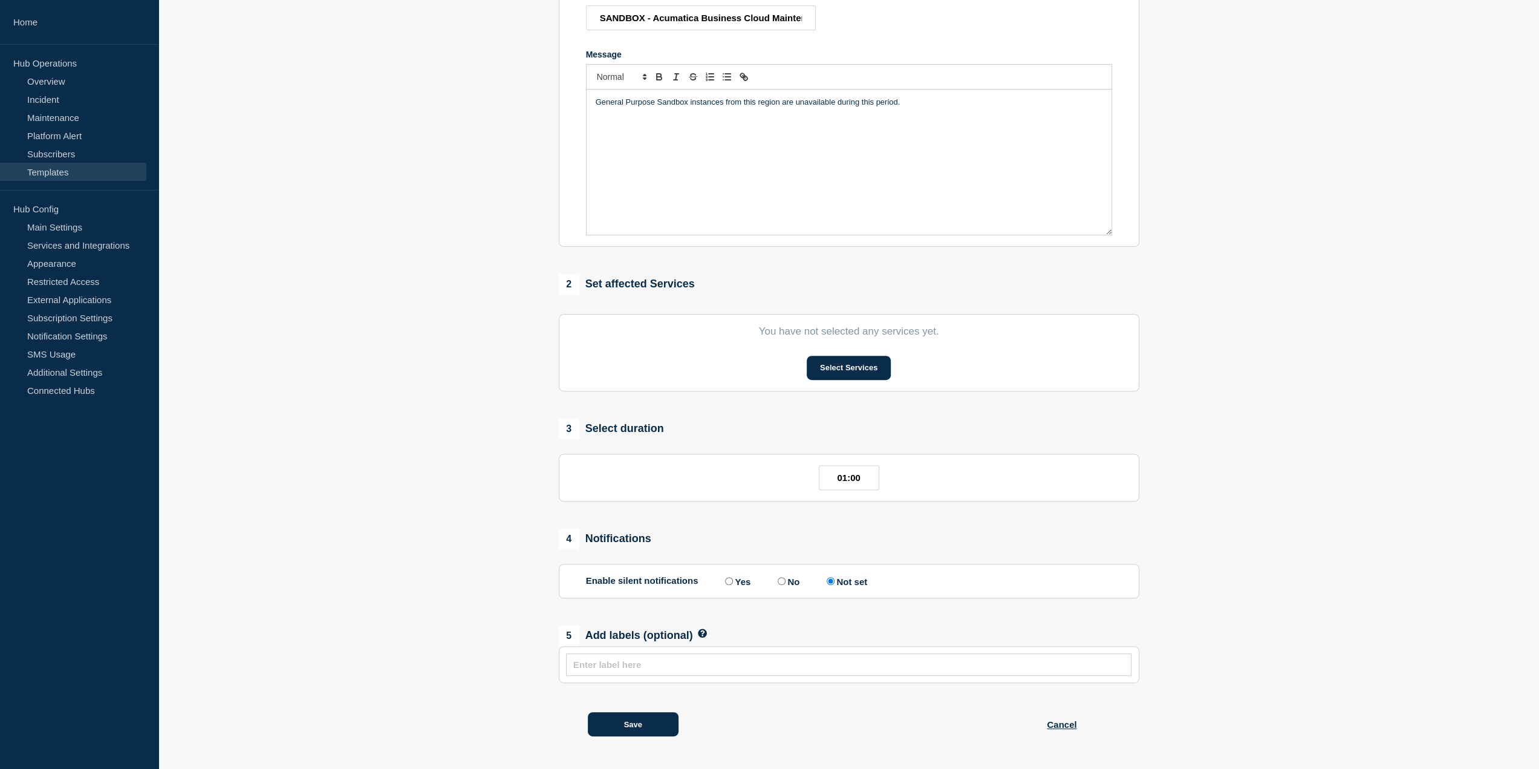
click at [832, 391] on section "You have not selected any services yet. Select Services" at bounding box center [849, 352] width 581 height 77
click at [826, 370] on button "Select Services" at bounding box center [849, 368] width 84 height 24
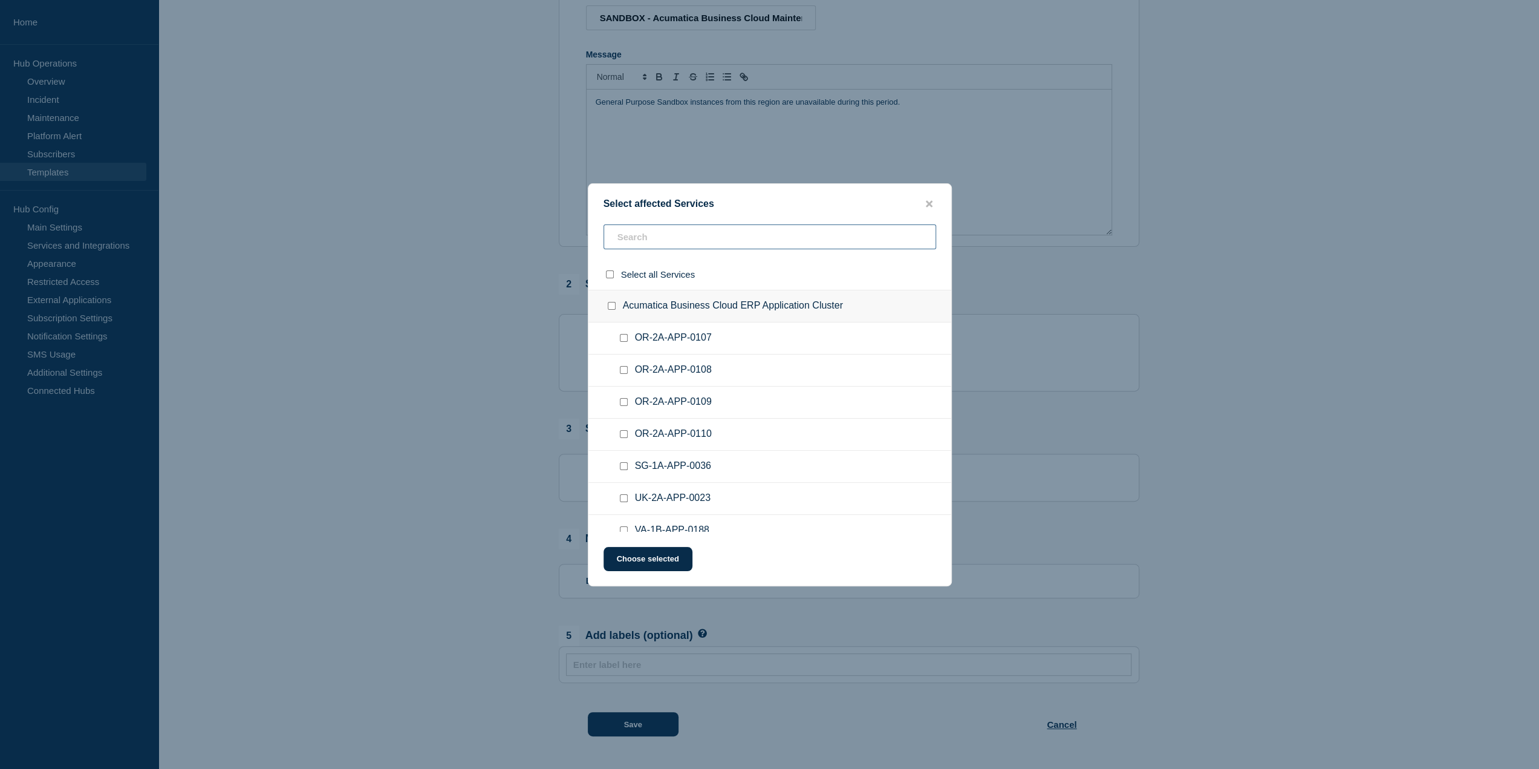
click at [780, 236] on input "text" at bounding box center [770, 236] width 333 height 25
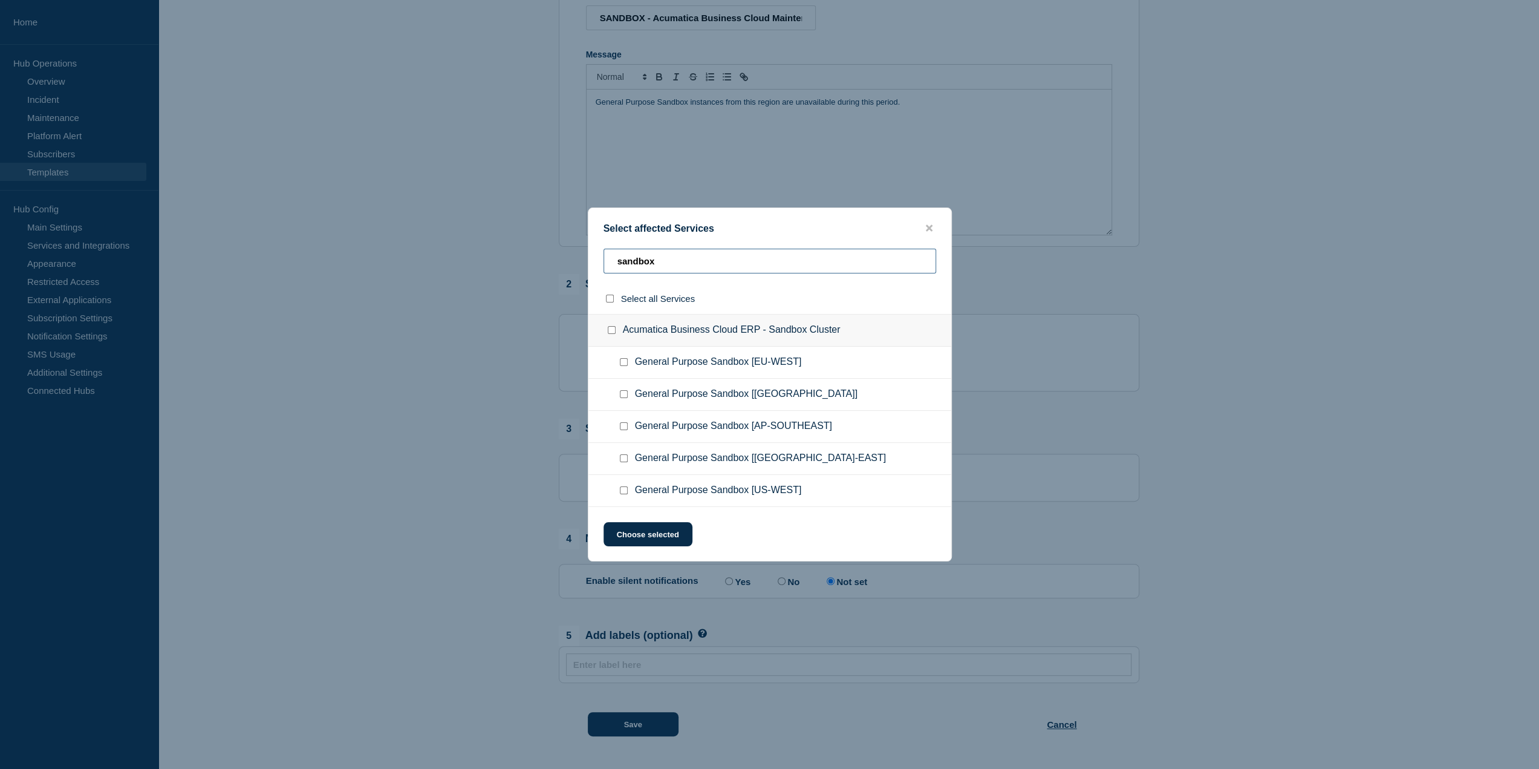
type input "sandbox"
